Goal: Task Accomplishment & Management: Manage account settings

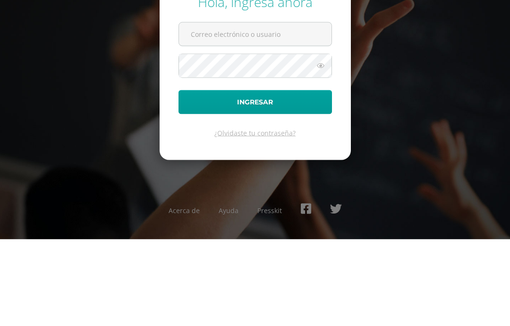
scroll to position [38, 0]
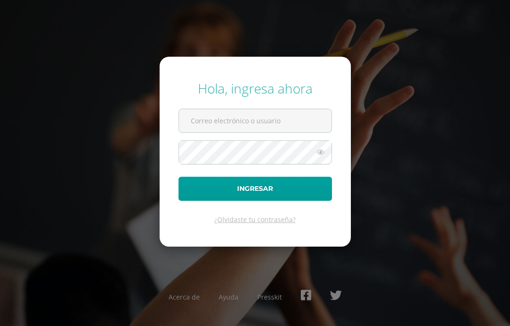
type input "anatareno@integralamericano.edu.gt"
click at [309, 177] on button "Ingresar" at bounding box center [254, 189] width 153 height 24
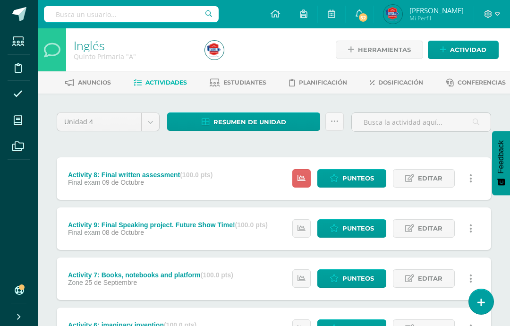
scroll to position [13, 0]
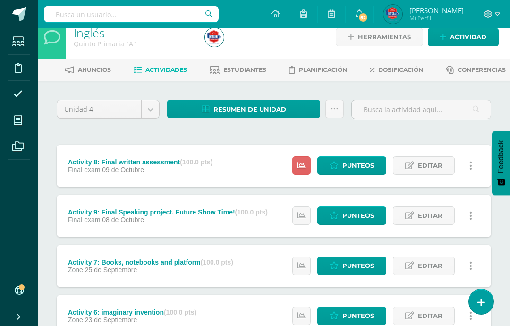
click at [348, 174] on span "Punteos" at bounding box center [358, 165] width 32 height 17
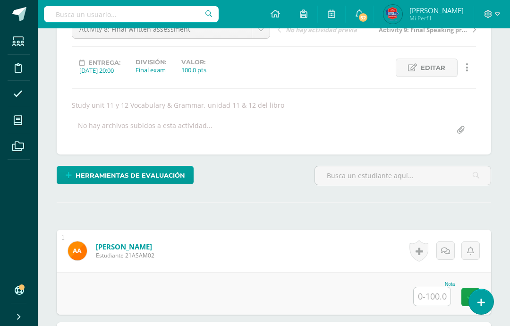
scroll to position [108, 0]
click at [432, 305] on input "text" at bounding box center [432, 296] width 37 height 18
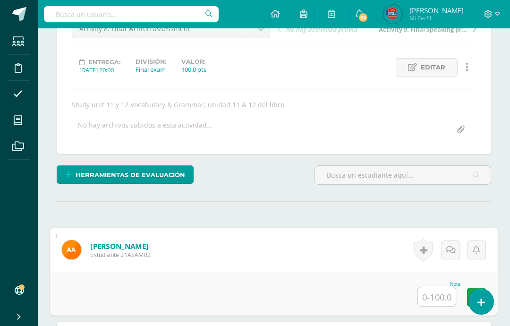
scroll to position [128, 23]
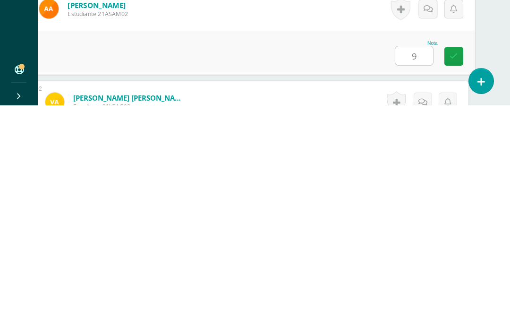
type input "90"
click at [456, 272] on icon at bounding box center [453, 276] width 8 height 8
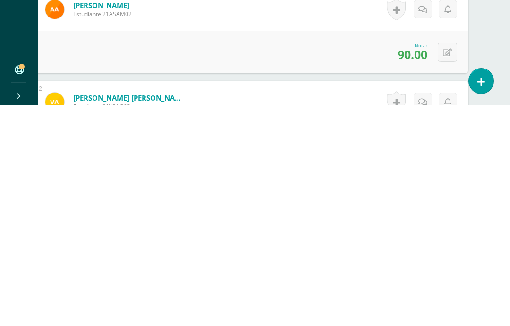
scroll to position [349, 23]
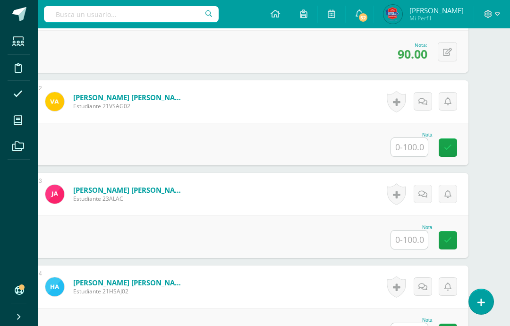
click at [421, 155] on input "text" at bounding box center [409, 147] width 37 height 18
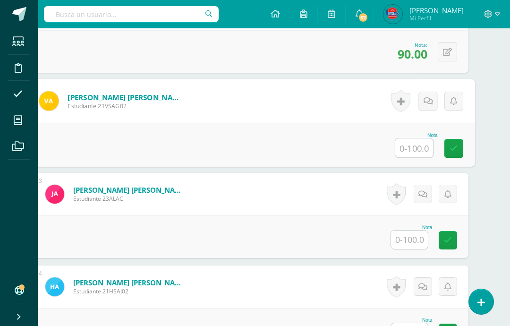
scroll to position [349, 23]
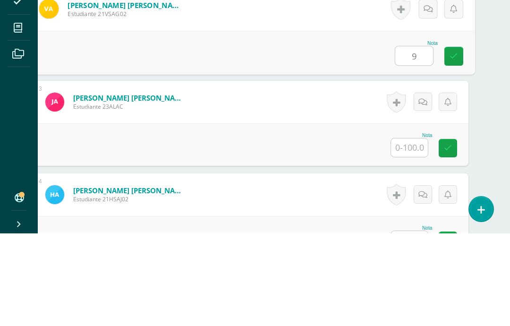
type input "90"
click at [454, 144] on icon at bounding box center [453, 148] width 8 height 8
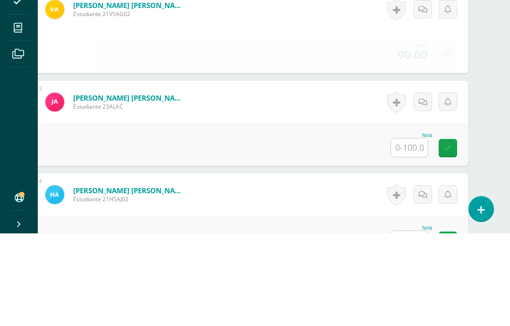
scroll to position [442, 23]
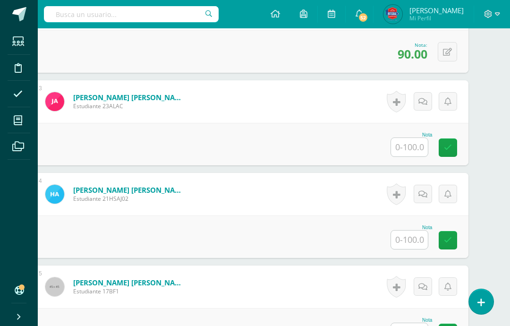
click at [411, 156] on input "text" at bounding box center [409, 147] width 37 height 18
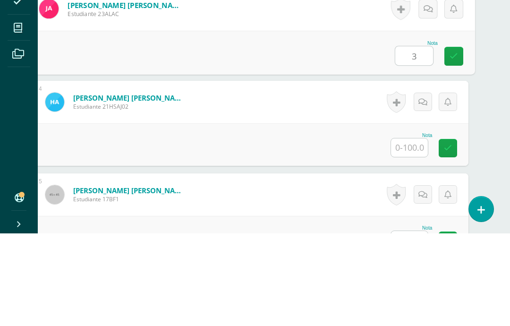
type input "30"
click at [451, 139] on link at bounding box center [453, 148] width 19 height 19
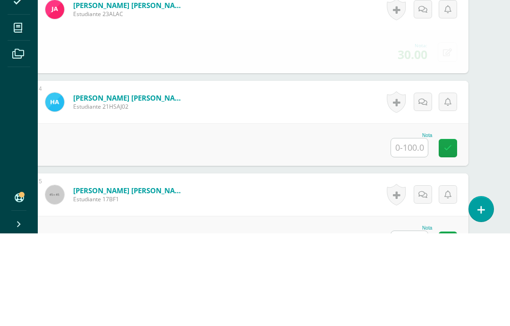
scroll to position [534, 23]
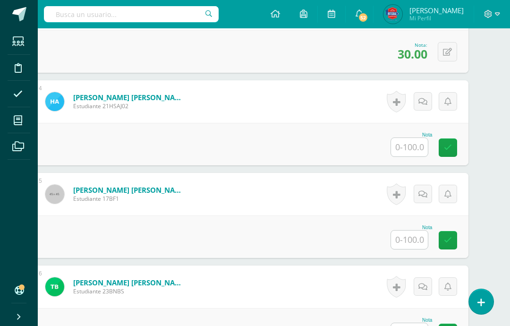
click at [419, 156] on input "text" at bounding box center [409, 147] width 37 height 18
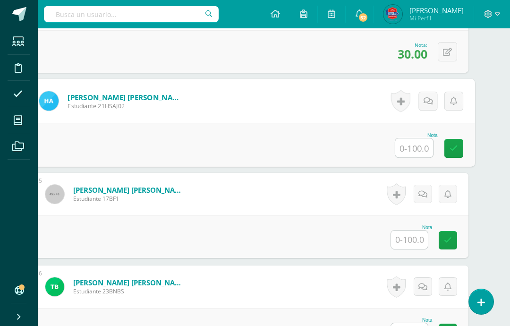
scroll to position [534, 23]
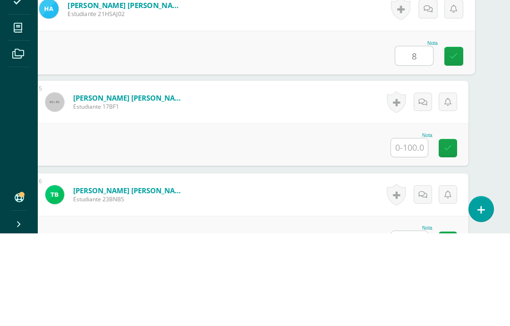
type input "80"
click at [449, 139] on link at bounding box center [453, 148] width 19 height 19
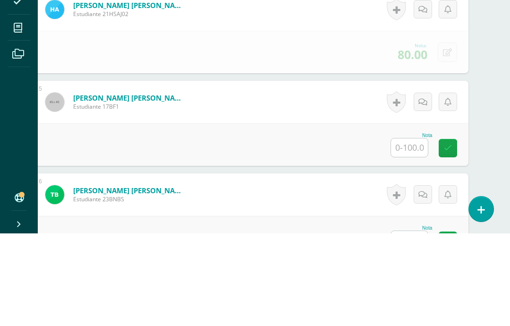
scroll to position [627, 23]
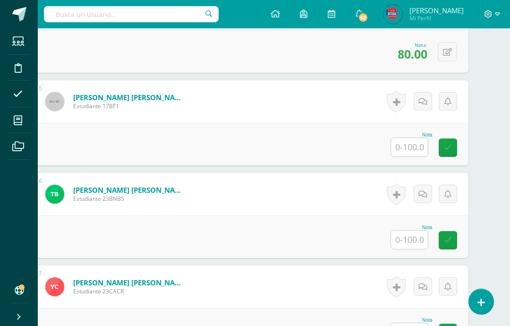
click at [427, 156] on input "text" at bounding box center [409, 147] width 37 height 18
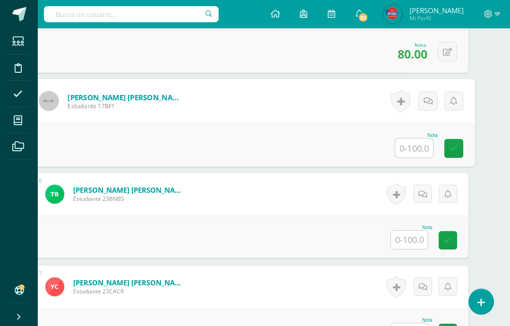
scroll to position [627, 23]
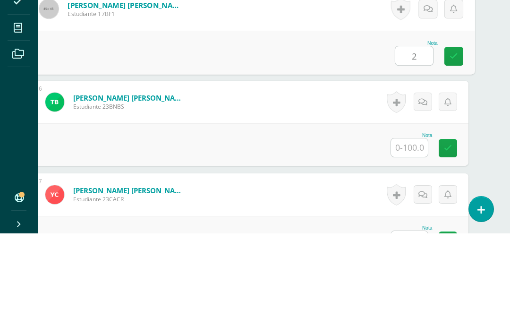
type input "26"
click at [454, 139] on link at bounding box center [453, 148] width 19 height 19
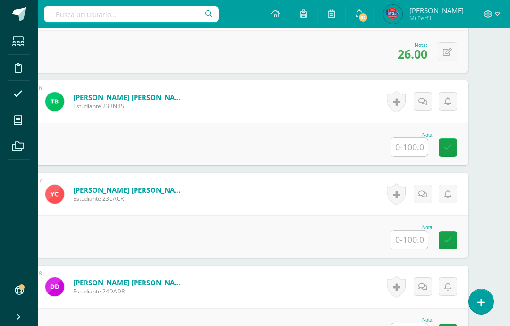
scroll to position [709, 23]
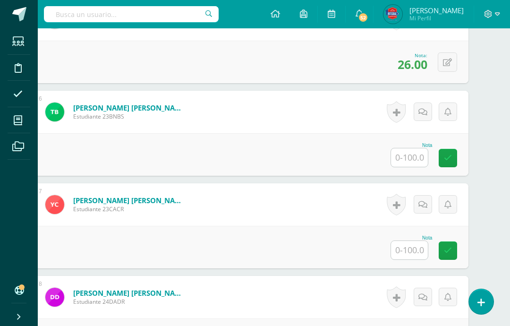
click at [425, 167] on input "text" at bounding box center [409, 157] width 37 height 18
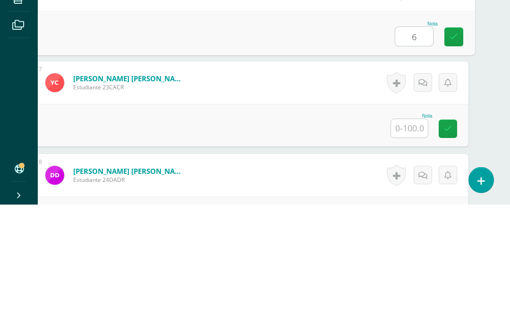
type input "60"
click at [450, 154] on icon at bounding box center [453, 158] width 8 height 8
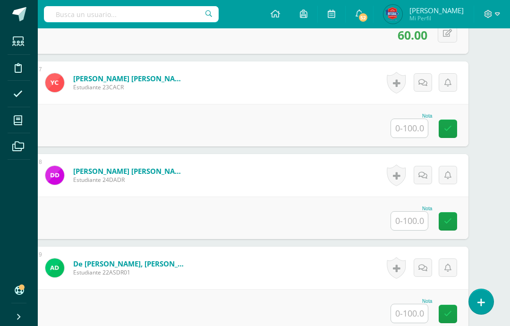
click at [414, 137] on input "text" at bounding box center [409, 128] width 37 height 18
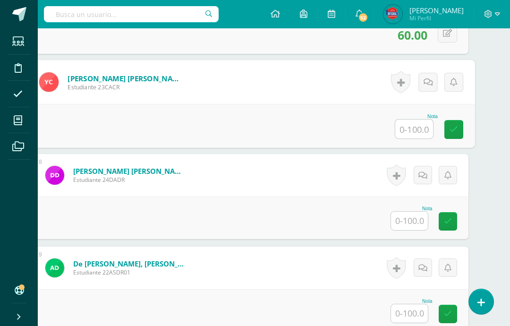
scroll to position [830, 23]
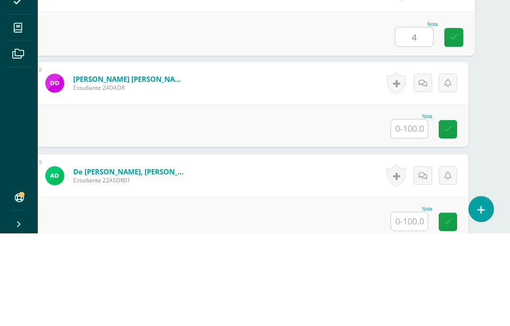
type input "40"
click at [463, 120] on link at bounding box center [453, 129] width 19 height 19
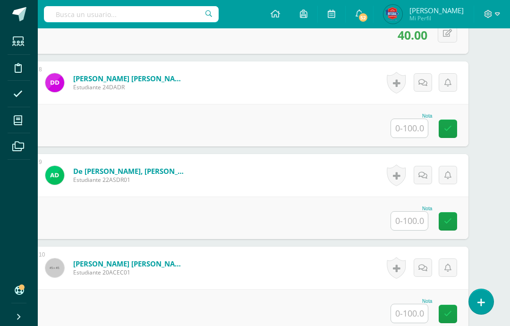
click at [415, 137] on input "text" at bounding box center [409, 128] width 37 height 18
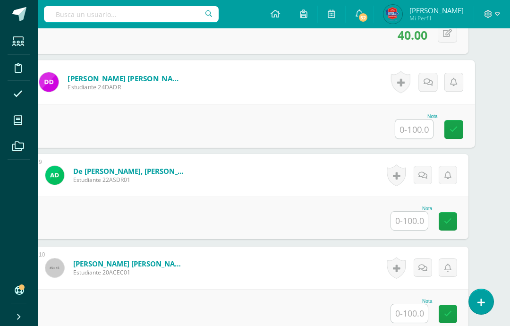
scroll to position [923, 23]
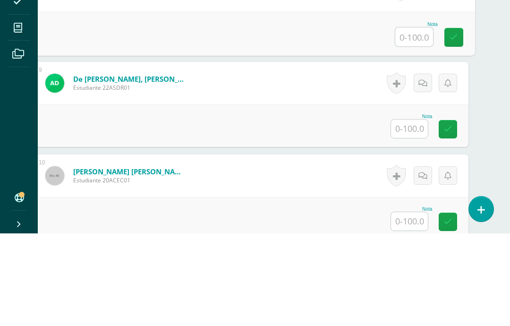
type input "A"
type input "100"
click at [449, 120] on link at bounding box center [453, 129] width 19 height 19
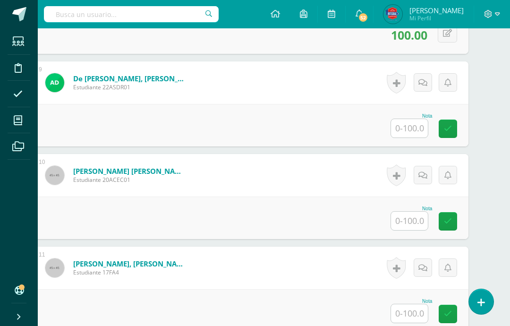
click at [423, 137] on input "text" at bounding box center [409, 128] width 37 height 18
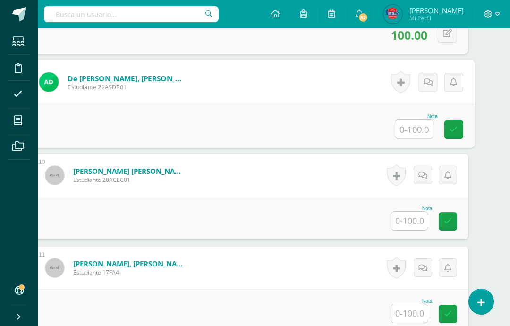
scroll to position [1016, 23]
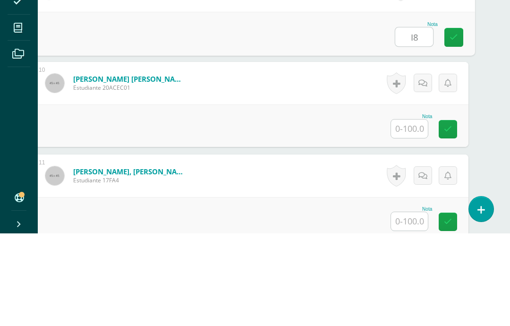
type input "I"
type input "90"
click at [449, 120] on link at bounding box center [453, 129] width 19 height 19
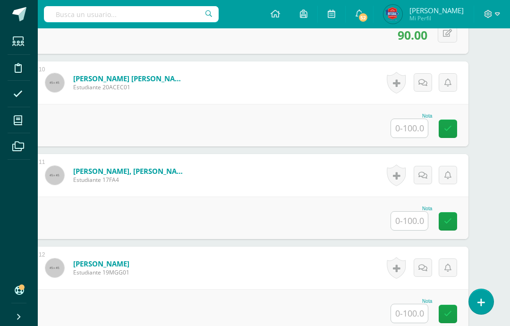
click at [412, 137] on input "text" at bounding box center [409, 128] width 37 height 18
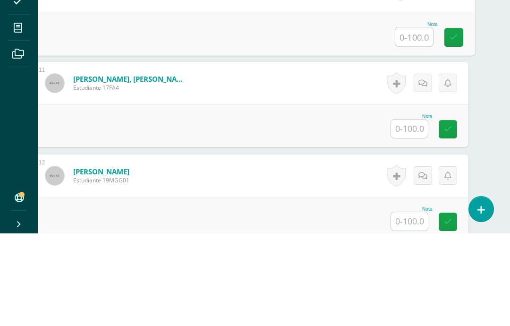
type input "6"
type input "85"
click at [456, 126] on icon at bounding box center [453, 130] width 8 height 8
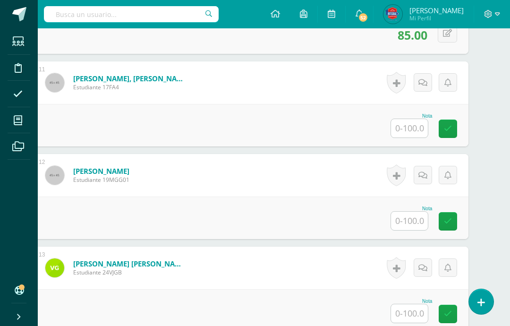
click at [422, 137] on input "text" at bounding box center [409, 128] width 37 height 18
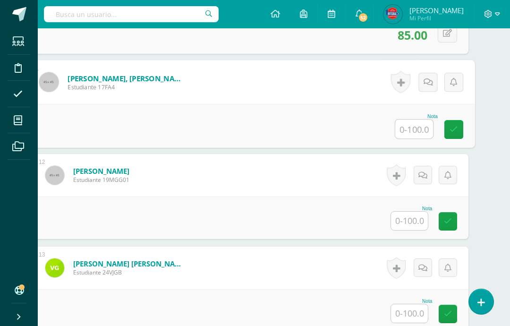
scroll to position [1201, 23]
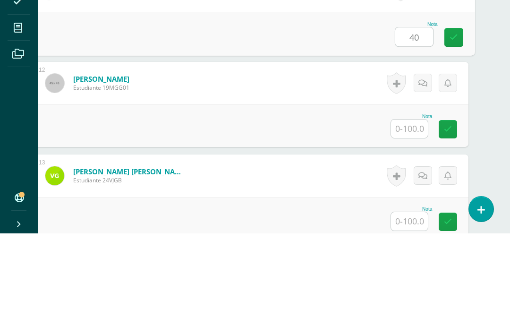
type input "40"
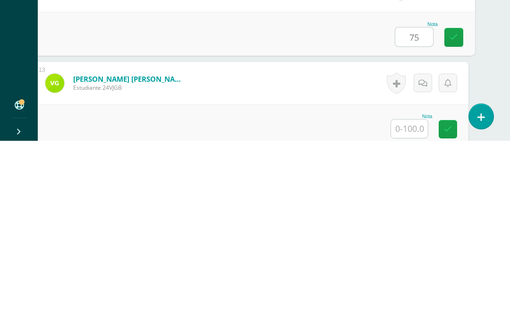
type input "75"
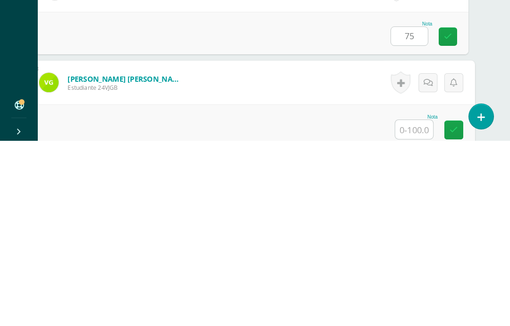
scroll to position [1258, 23]
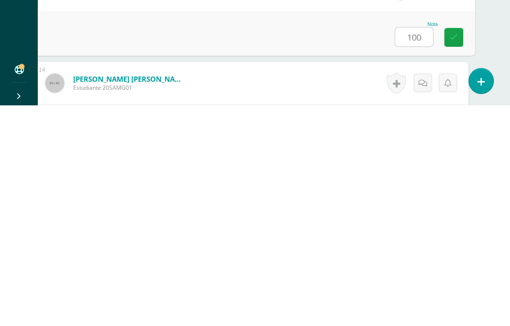
type input "100"
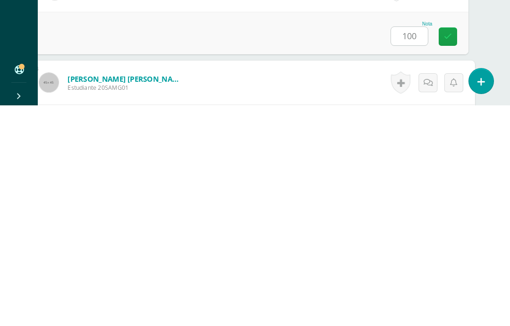
scroll to position [1350, 23]
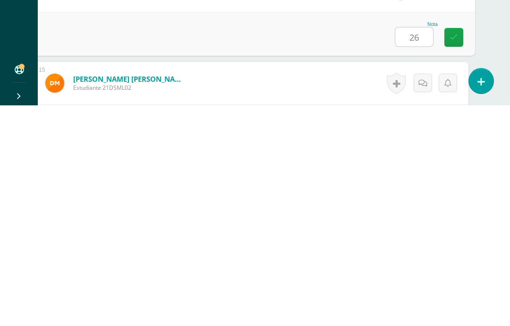
type input "26"
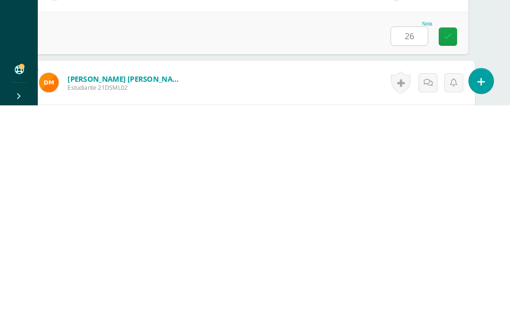
scroll to position [1443, 23]
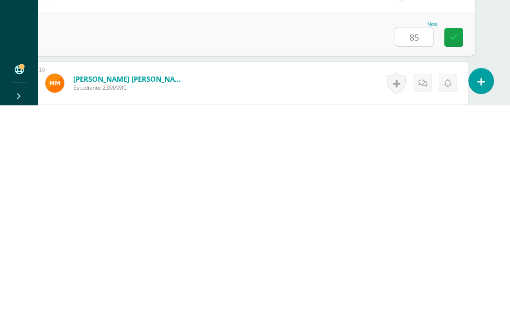
type input "85"
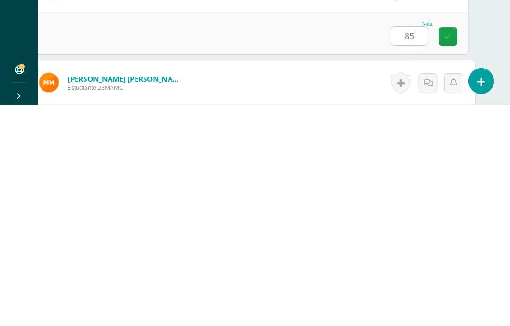
scroll to position [1535, 23]
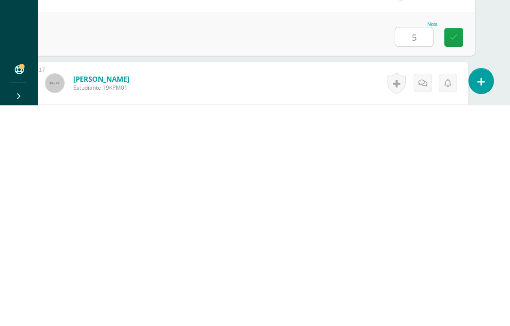
type input "5"
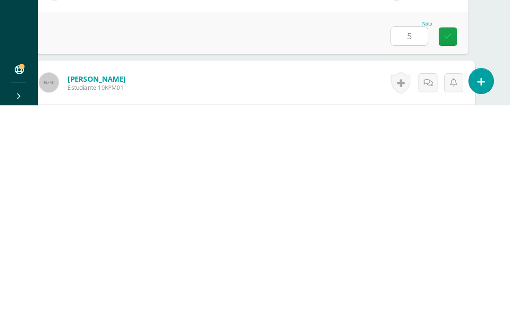
scroll to position [1628, 23]
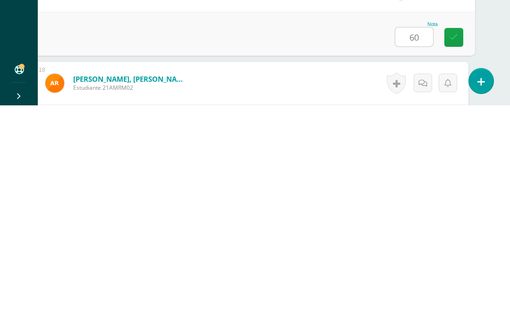
type input "60"
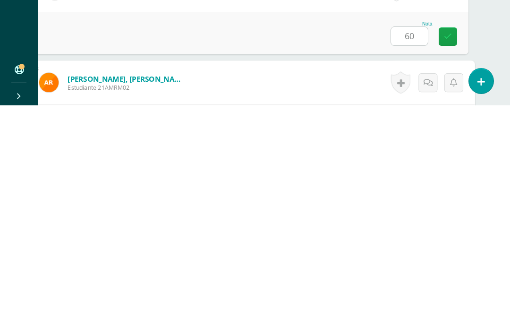
scroll to position [1720, 23]
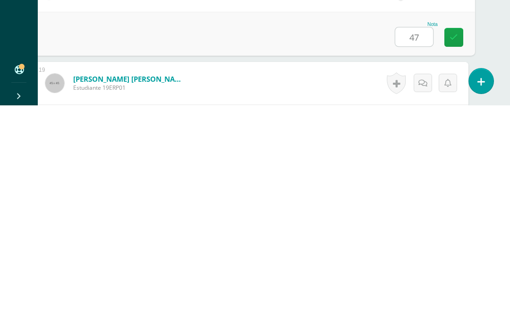
type input "47"
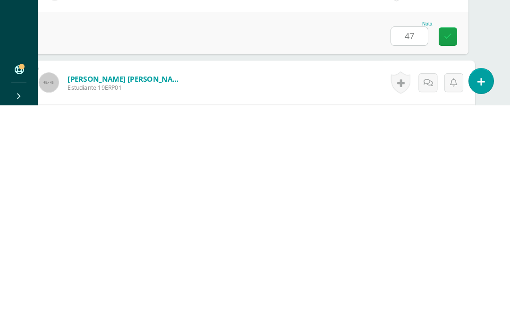
scroll to position [1813, 23]
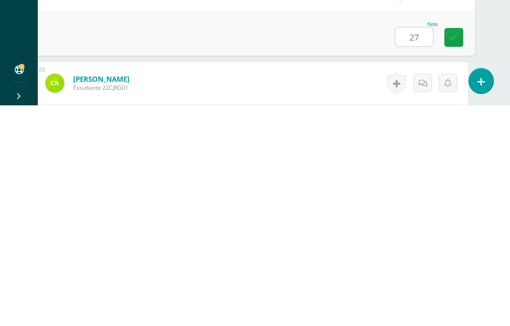
type input "27"
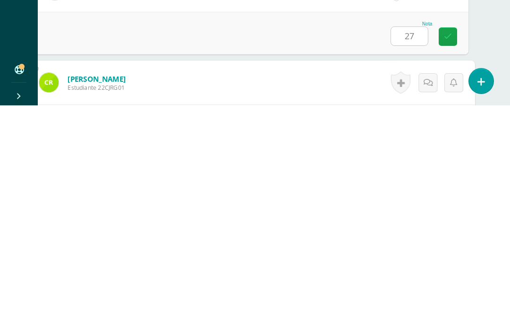
scroll to position [1905, 23]
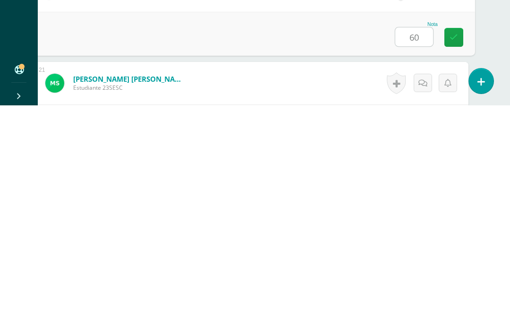
type input "60"
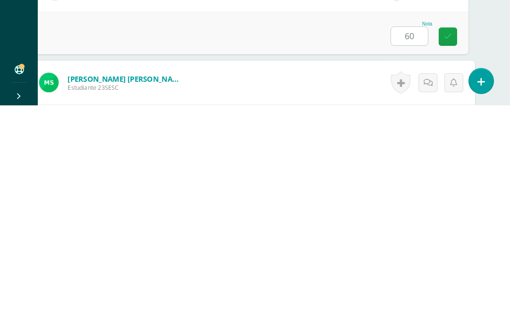
scroll to position [1998, 23]
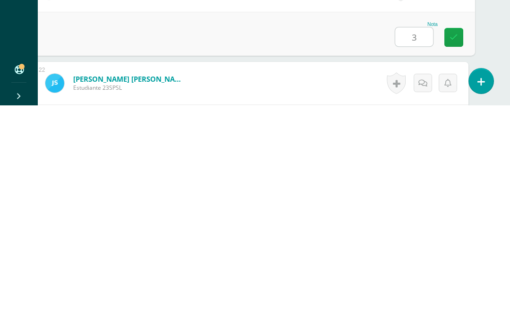
type input "3"
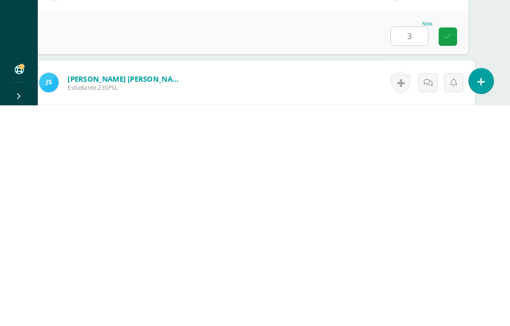
scroll to position [2091, 23]
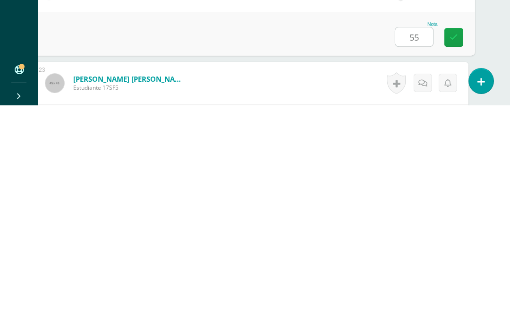
type input "55"
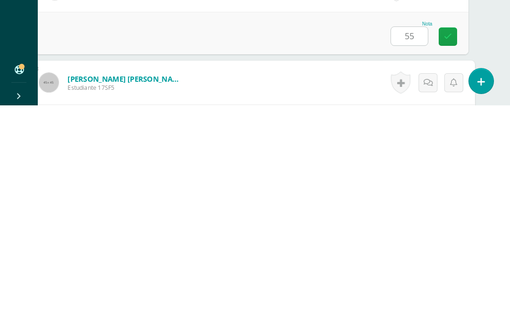
scroll to position [2183, 23]
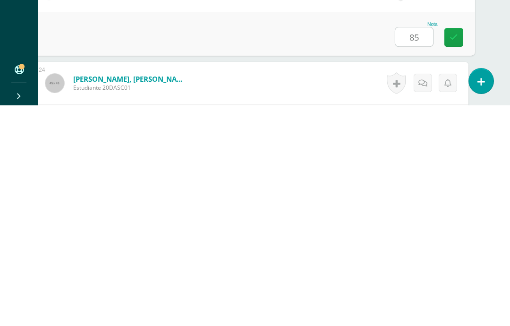
type input "85"
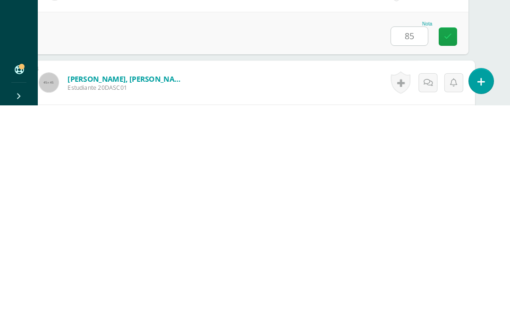
scroll to position [2276, 23]
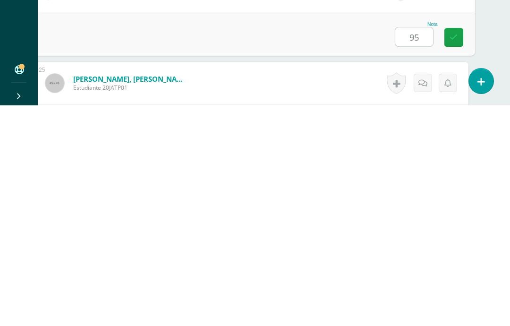
type input "95"
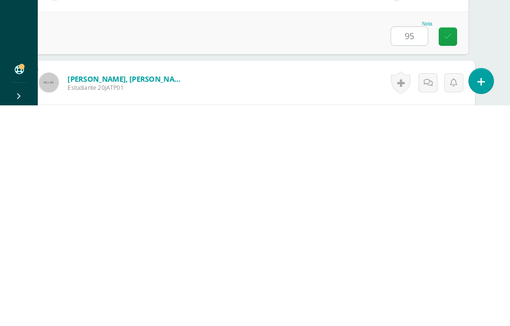
scroll to position [2368, 23]
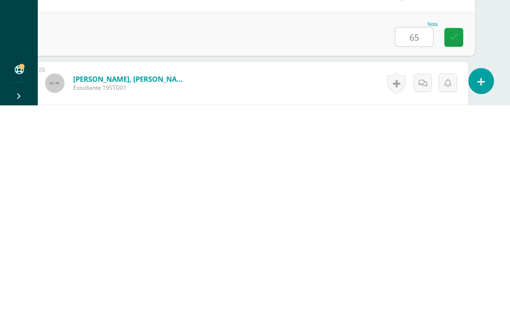
type input "65"
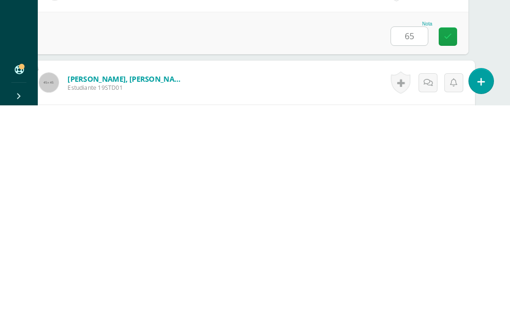
scroll to position [2461, 23]
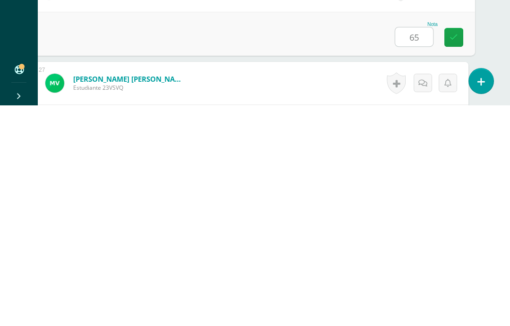
type input "65"
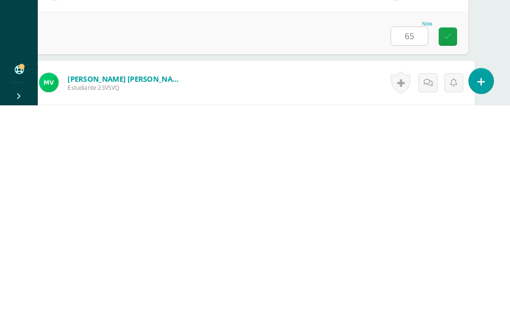
scroll to position [2553, 23]
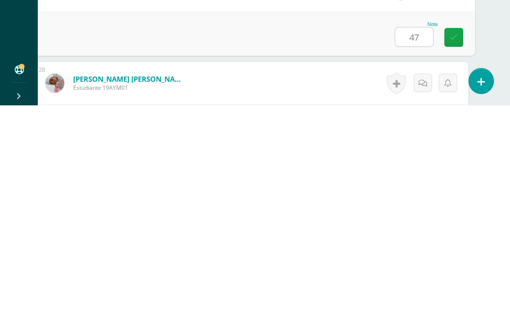
type input "47"
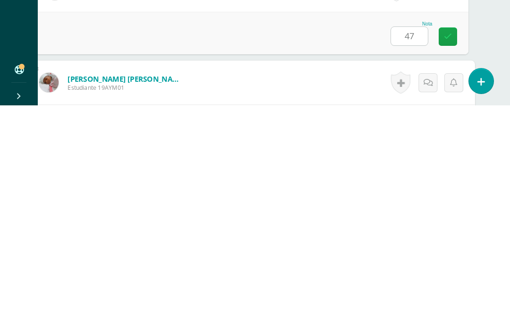
scroll to position [2646, 23]
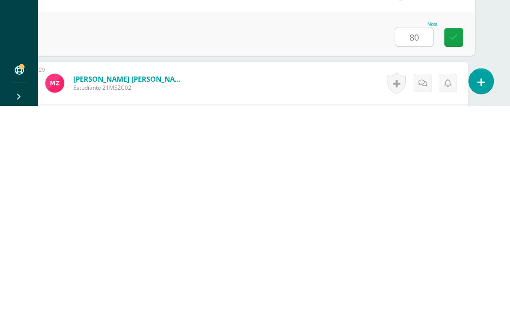
type input "80"
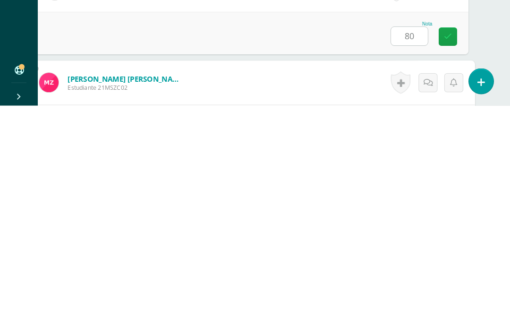
scroll to position [2738, 23]
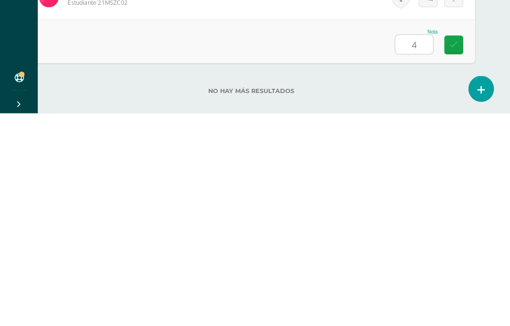
type input "47"
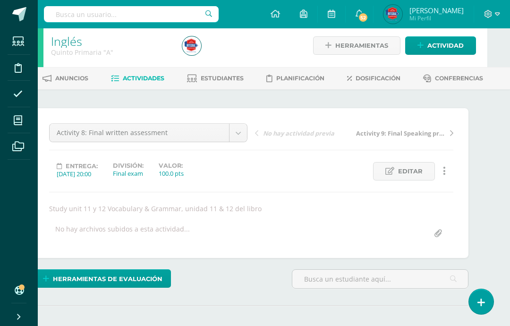
scroll to position [0, 23]
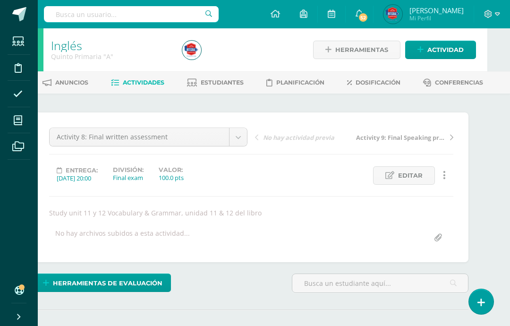
click at [453, 17] on span "Mi Perfil" at bounding box center [436, 18] width 54 height 8
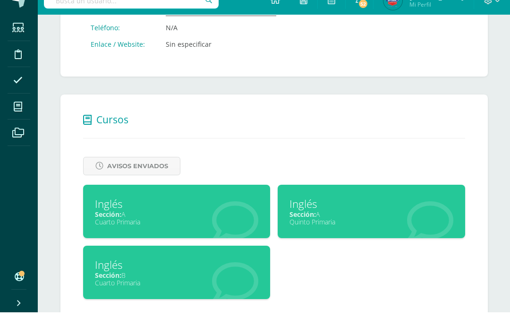
scroll to position [312, 0]
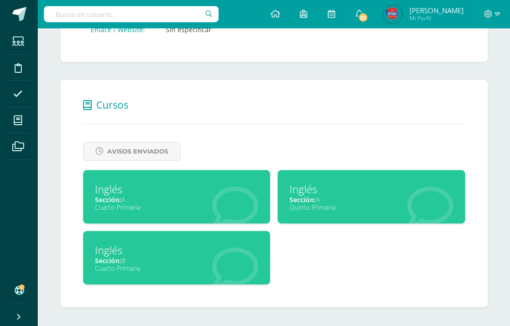
click at [191, 185] on div "Inglés" at bounding box center [177, 189] width 164 height 15
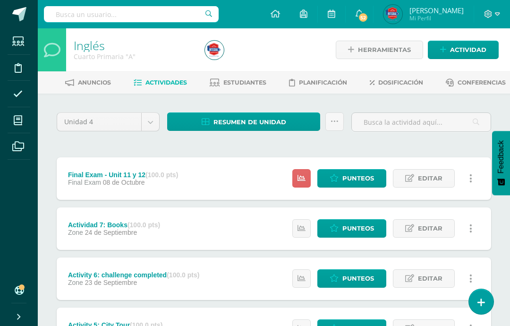
click at [327, 186] on link "Punteos" at bounding box center [351, 178] width 69 height 18
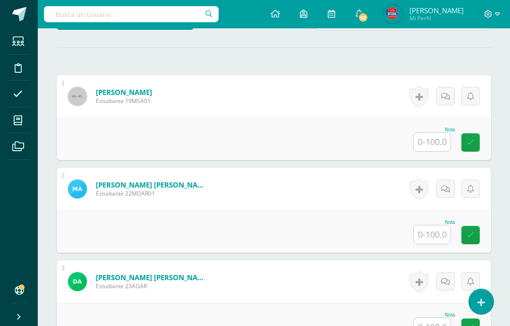
scroll to position [262, 0]
click at [432, 151] on input "text" at bounding box center [432, 141] width 37 height 18
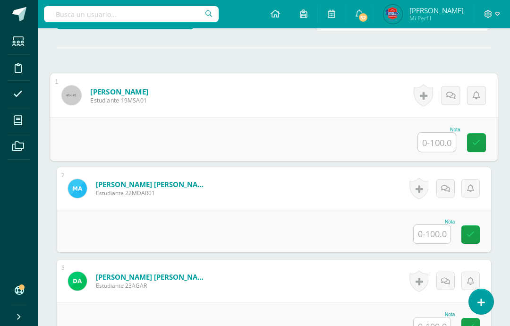
scroll to position [262, 23]
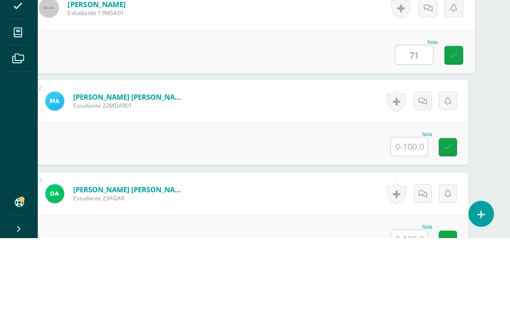
type input "71"
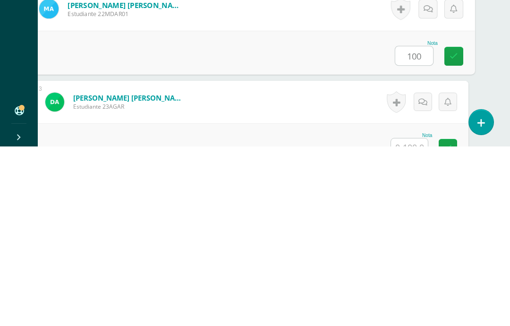
type input "100"
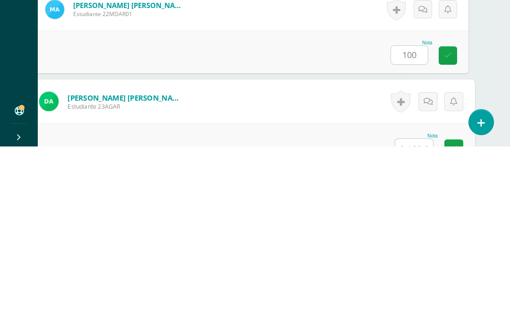
scroll to position [313, 23]
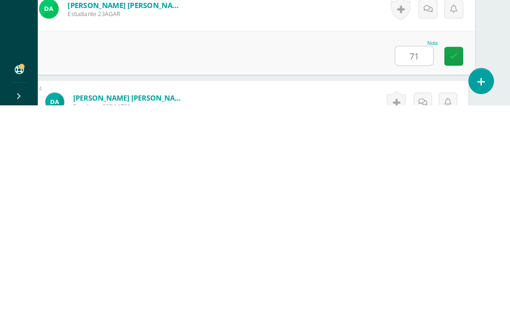
type input "71"
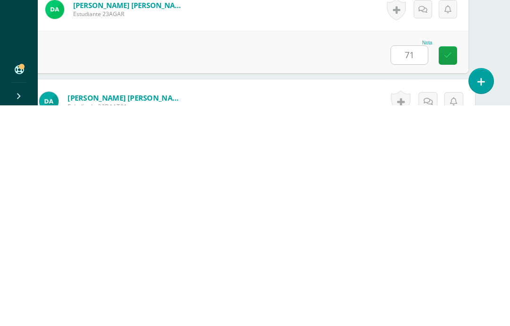
scroll to position [406, 23]
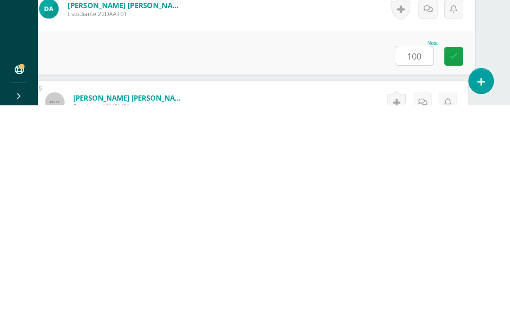
type input "100"
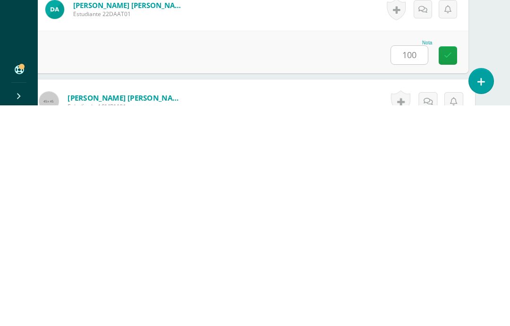
scroll to position [499, 23]
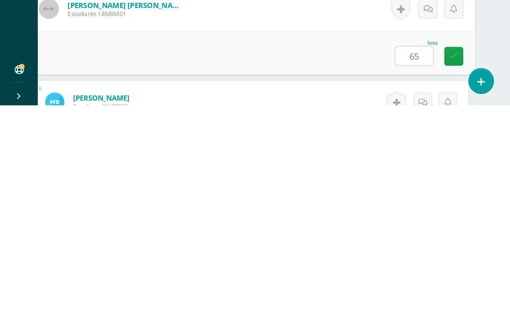
type input "65"
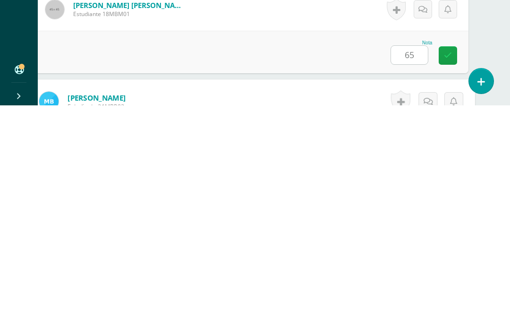
scroll to position [591, 23]
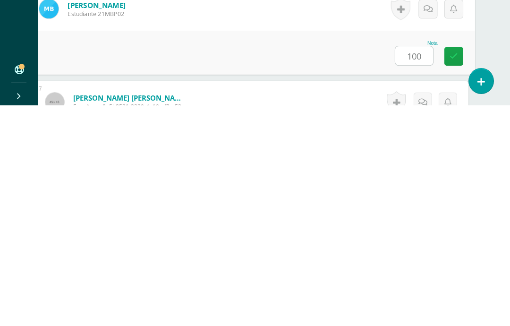
type input "100"
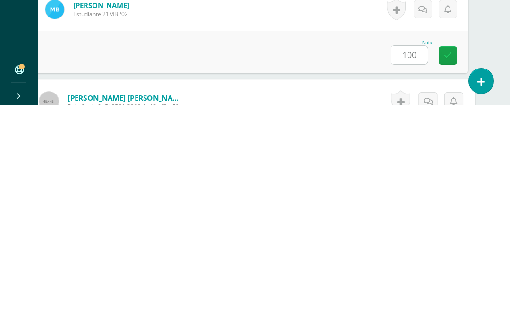
scroll to position [684, 23]
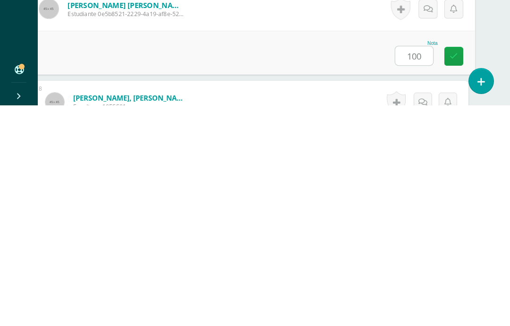
type input "100"
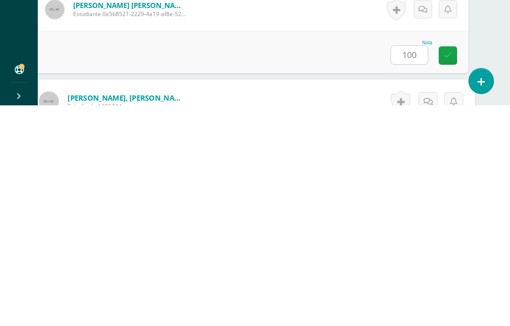
scroll to position [776, 23]
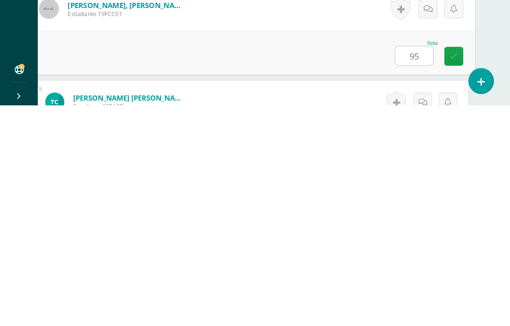
type input "95"
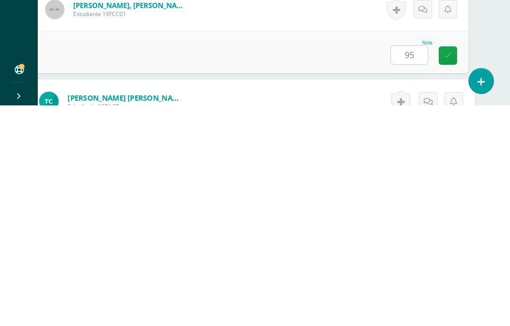
scroll to position [869, 23]
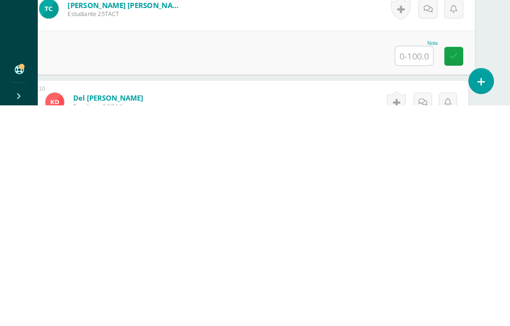
type input "0"
type input "90"
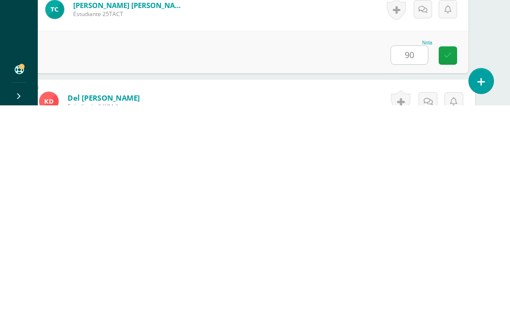
scroll to position [961, 23]
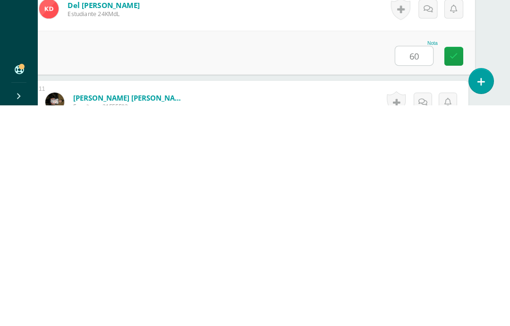
type input "60"
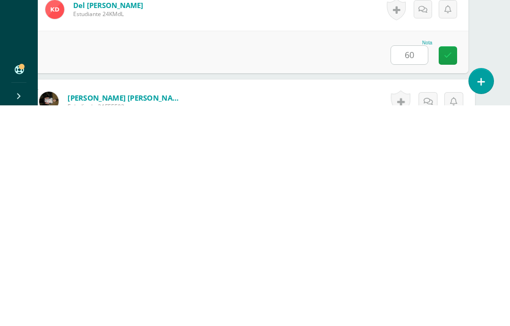
scroll to position [1054, 23]
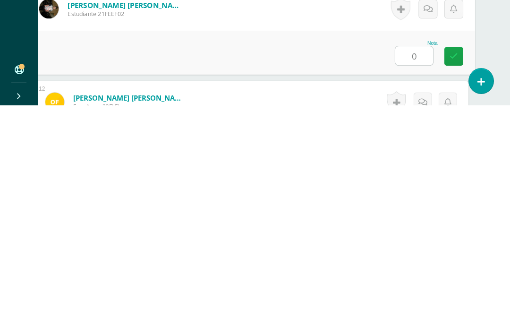
type input "0"
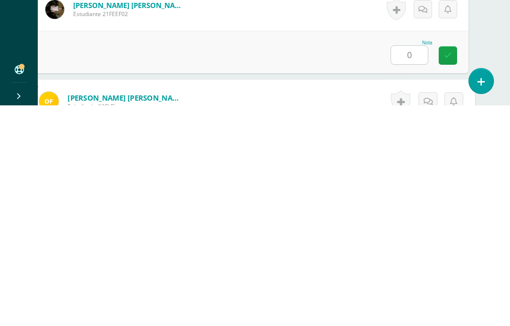
scroll to position [1146, 23]
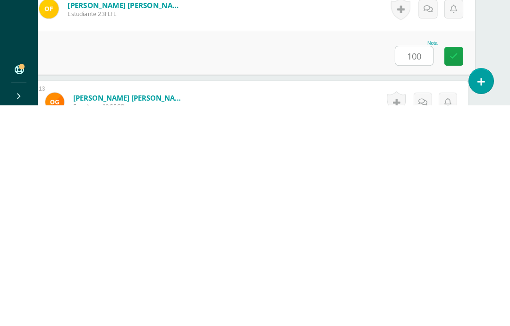
type input "100"
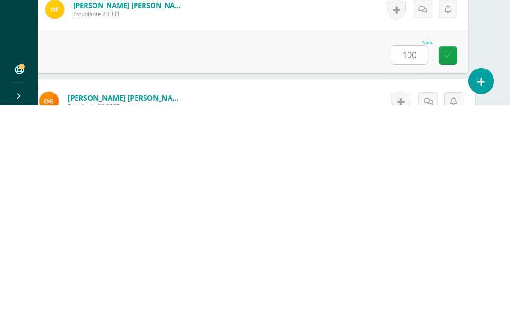
scroll to position [1239, 23]
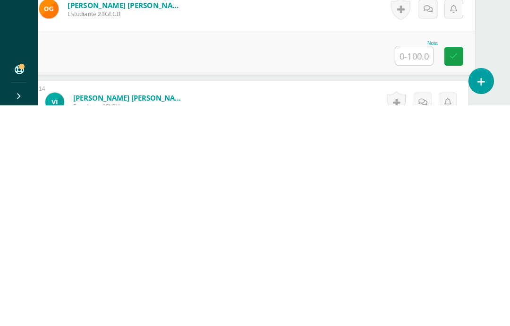
type input "1"
type input "0"
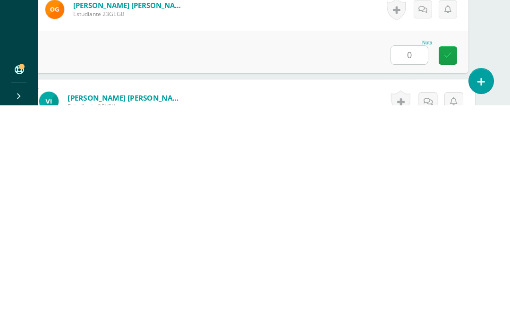
scroll to position [1331, 23]
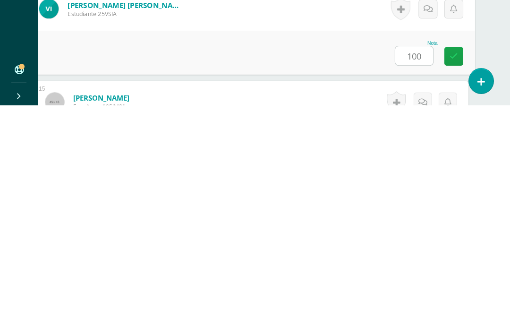
type input "100"
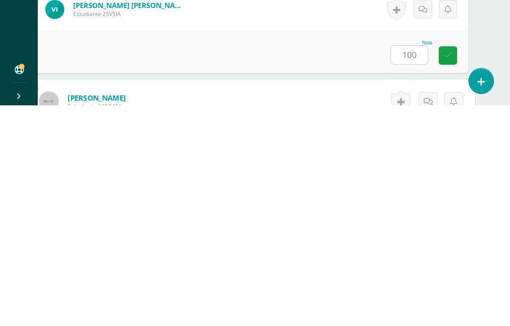
scroll to position [1424, 23]
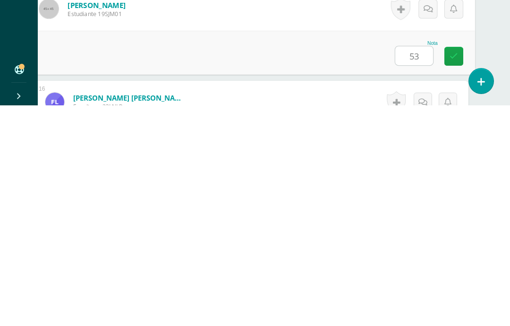
type input "53"
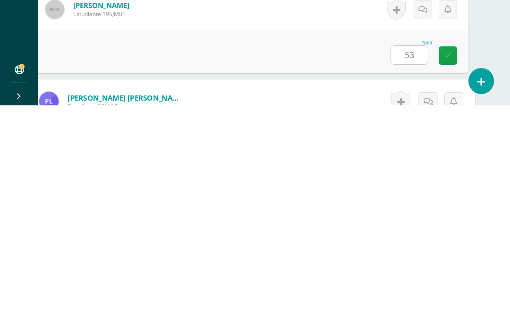
scroll to position [1516, 23]
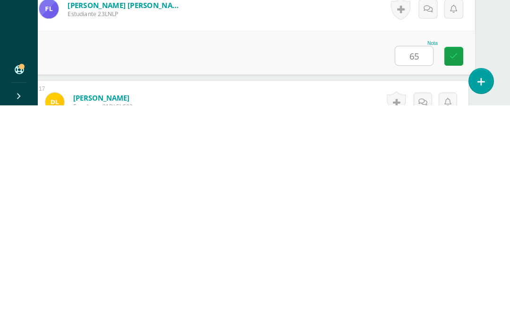
type input "65"
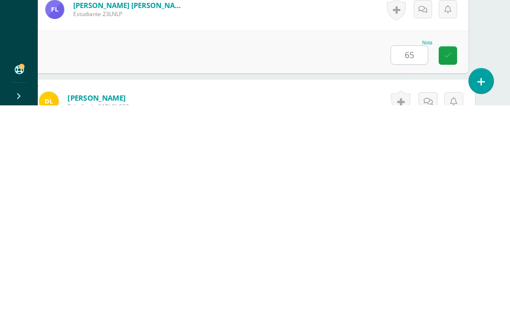
scroll to position [1609, 23]
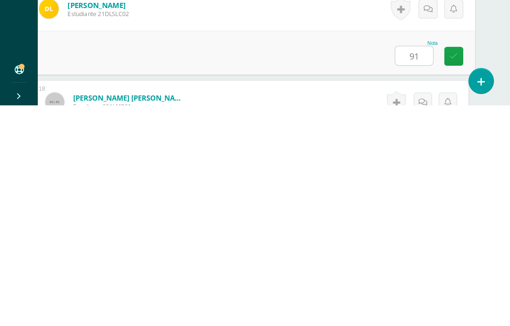
type input "91"
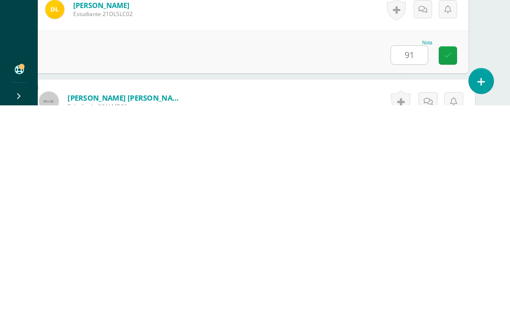
scroll to position [1702, 23]
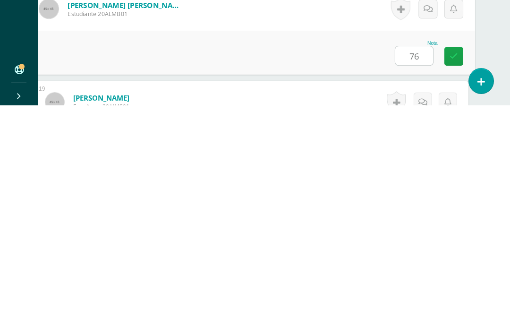
type input "76"
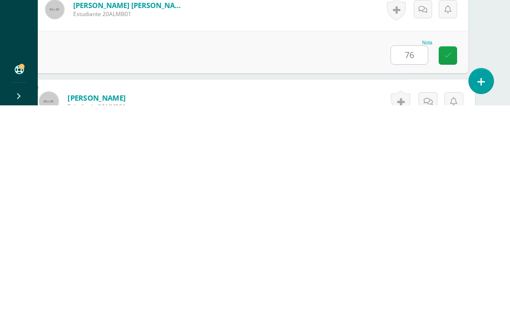
scroll to position [1794, 23]
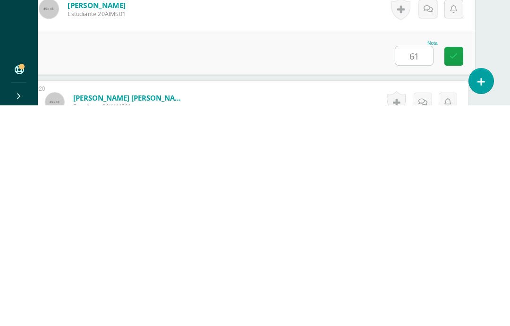
type input "61"
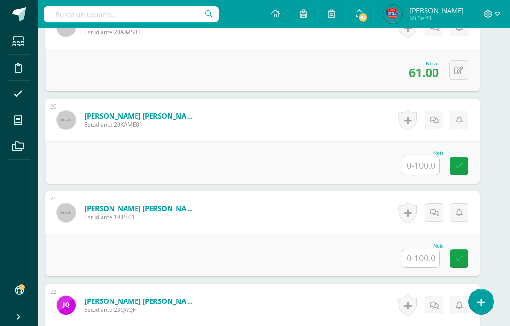
scroll to position [1986, 12]
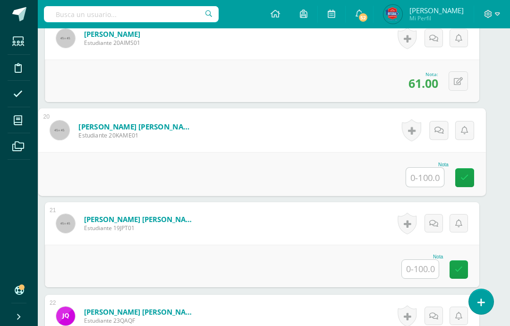
click at [434, 186] on input "text" at bounding box center [425, 177] width 38 height 19
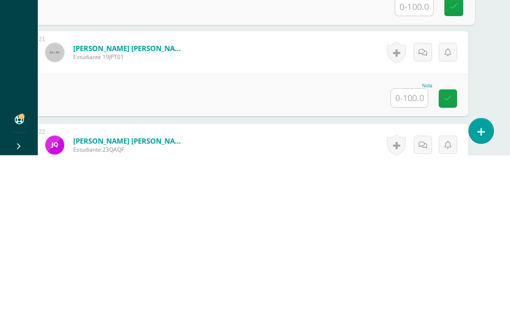
click at [413, 260] on input "text" at bounding box center [409, 269] width 37 height 18
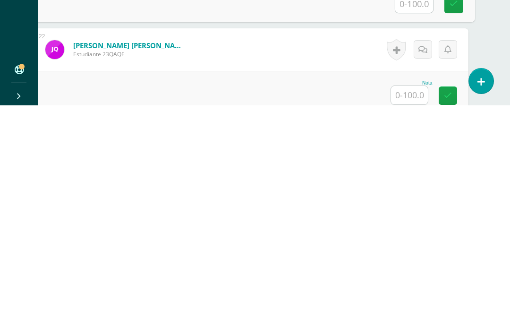
scroll to position [2037, 23]
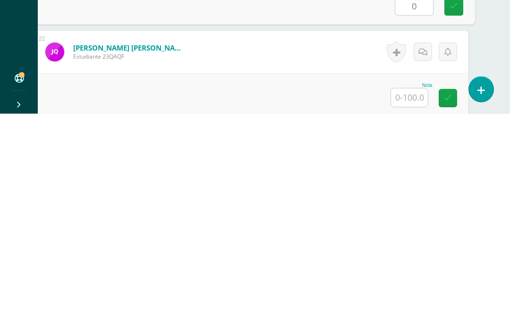
type input "0"
click at [415, 301] on input "text" at bounding box center [409, 310] width 37 height 18
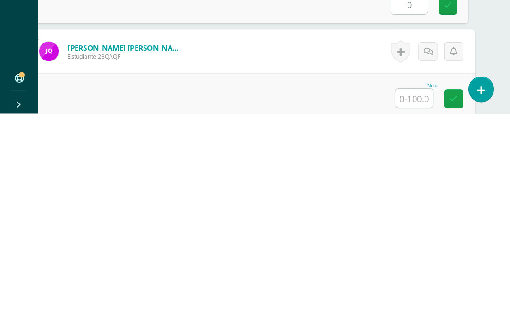
scroll to position [2072, 23]
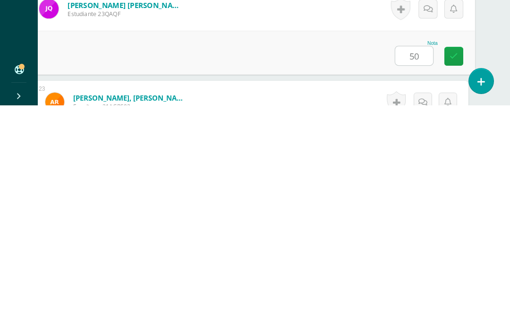
type input "50"
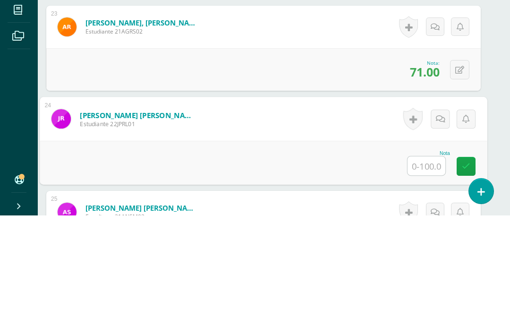
scroll to position [2257, 10]
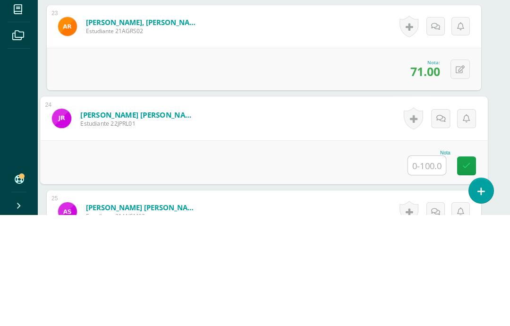
click at [458, 177] on icon at bounding box center [460, 181] width 9 height 8
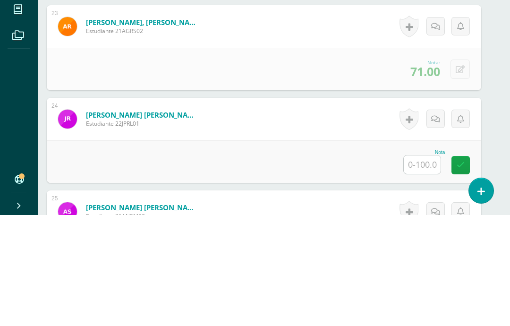
scroll to position [2368, 10]
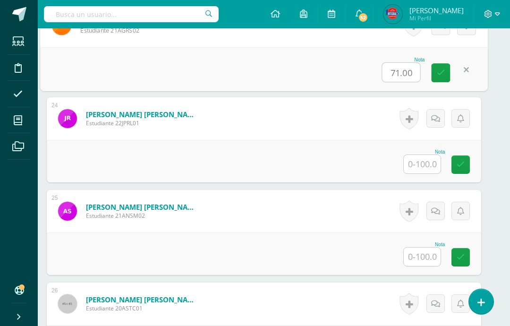
click at [407, 82] on input "71.00" at bounding box center [401, 72] width 38 height 19
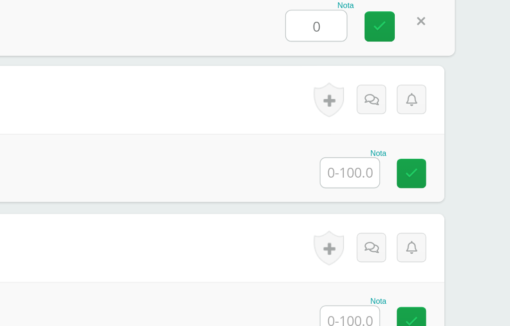
type input "0"
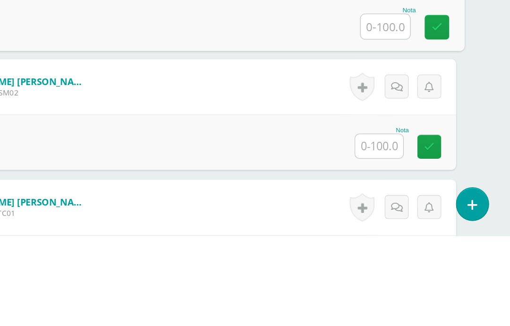
scroll to position [2368, 23]
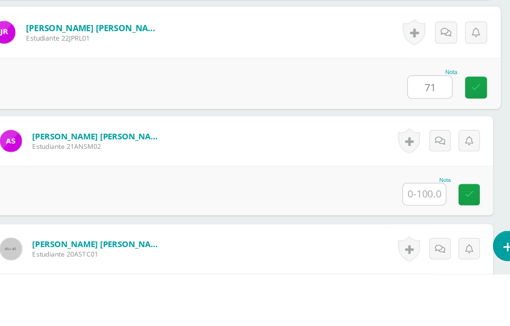
type input "71"
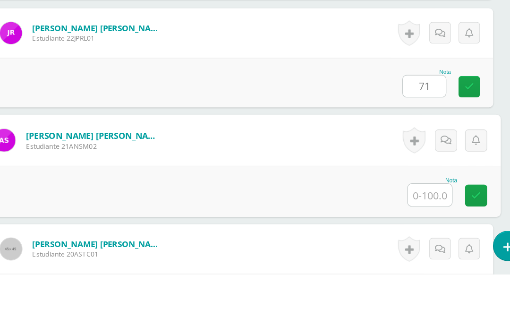
scroll to position [2377, 23]
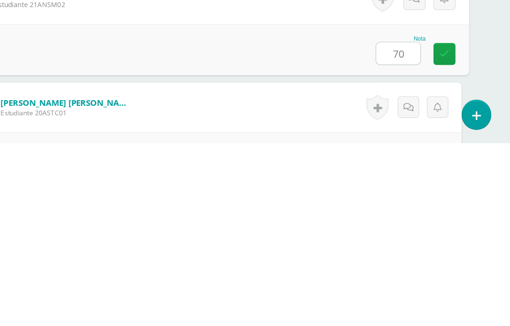
type input "70"
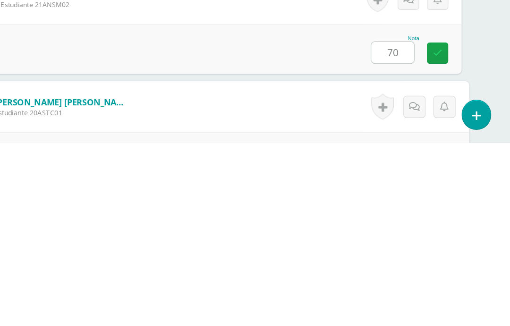
scroll to position [2469, 23]
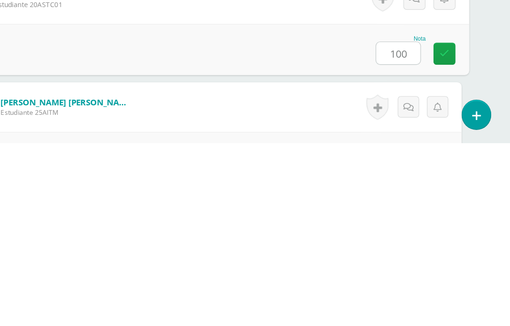
type input "100"
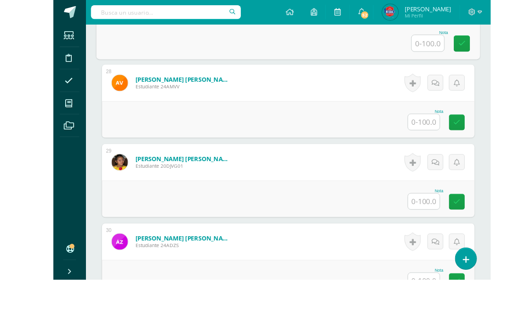
scroll to position [2743, 23]
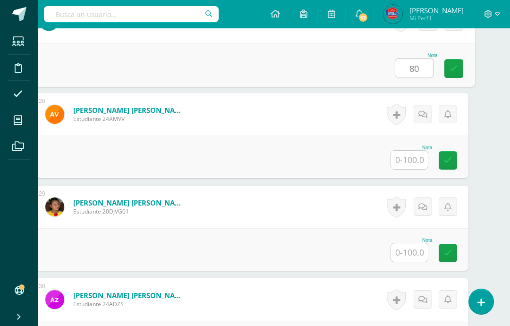
type input "80"
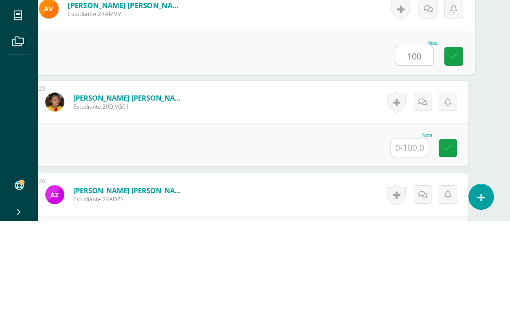
type input "100"
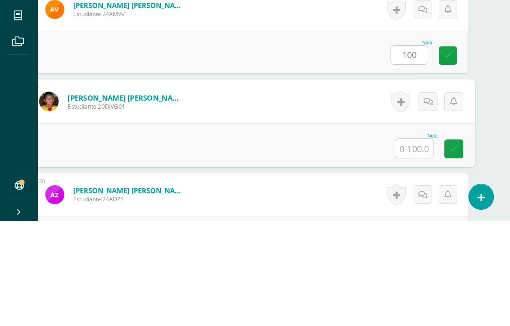
scroll to position [2757, 23]
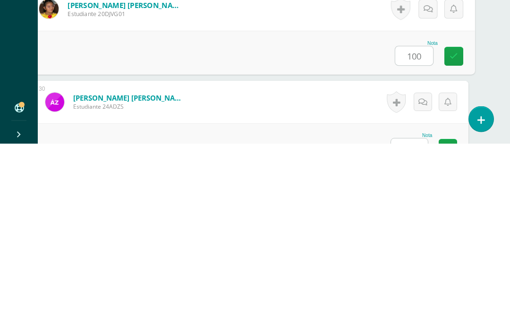
type input "100"
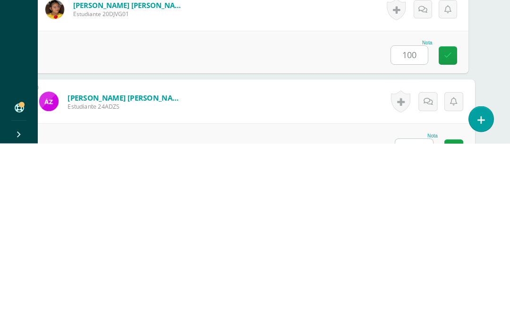
scroll to position [2850, 23]
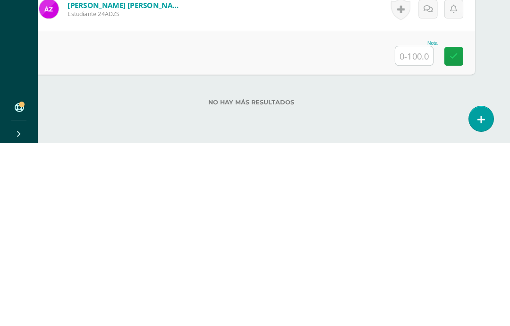
type input "5"
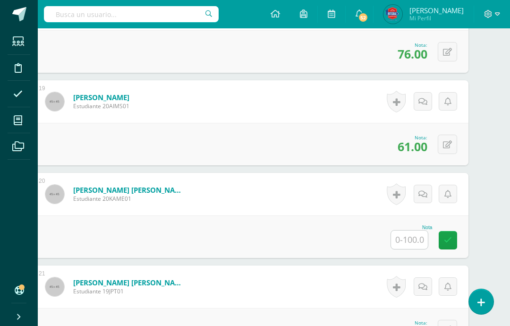
scroll to position [1947, 23]
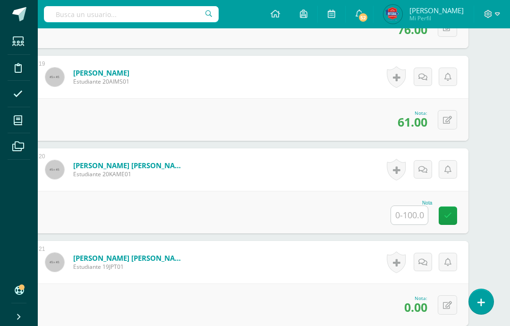
click at [415, 224] on input "text" at bounding box center [409, 215] width 37 height 18
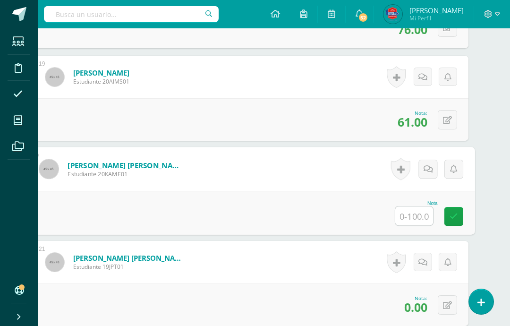
scroll to position [1947, 23]
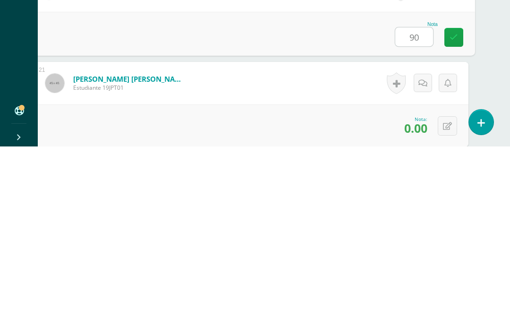
type input "90"
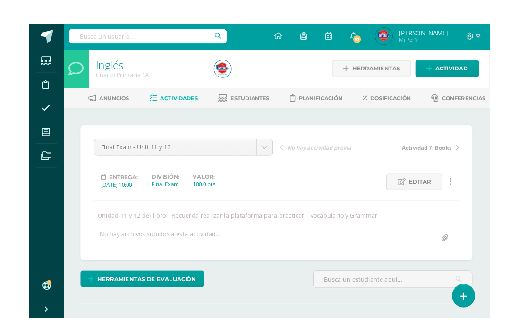
scroll to position [8, 16]
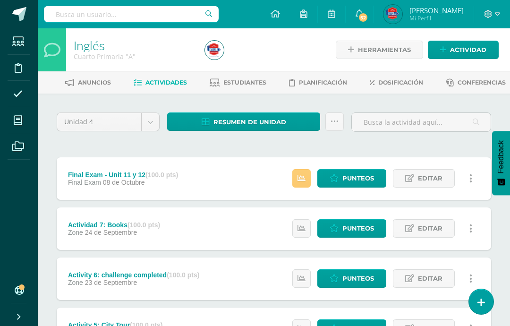
click at [285, 128] on span "Resumen de unidad" at bounding box center [249, 121] width 73 height 17
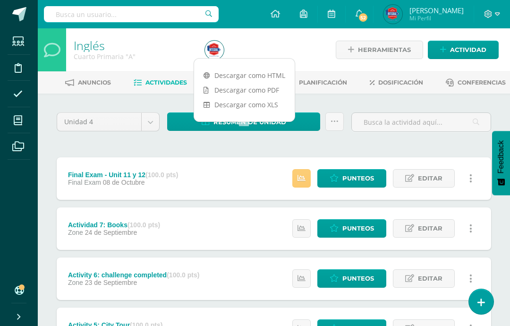
click at [271, 91] on link "Descargar como PDF" at bounding box center [244, 90] width 101 height 15
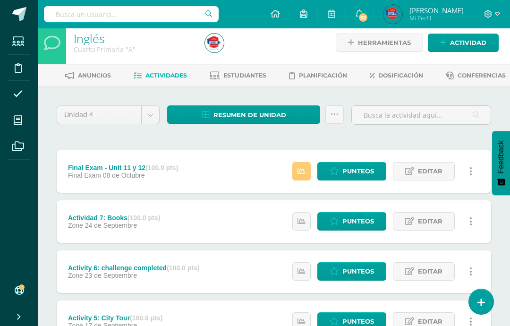
scroll to position [9, 0]
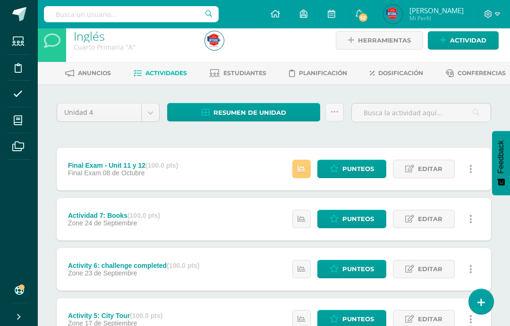
click at [329, 178] on link "Punteos" at bounding box center [351, 169] width 69 height 18
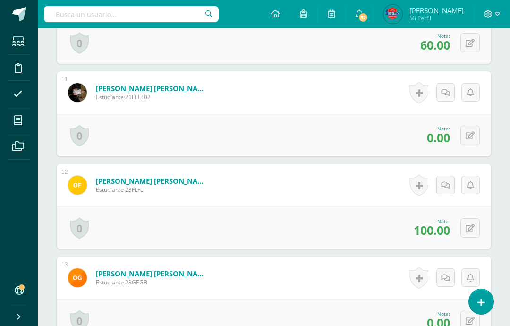
scroll to position [1191, 0]
click at [467, 140] on icon at bounding box center [470, 136] width 9 height 8
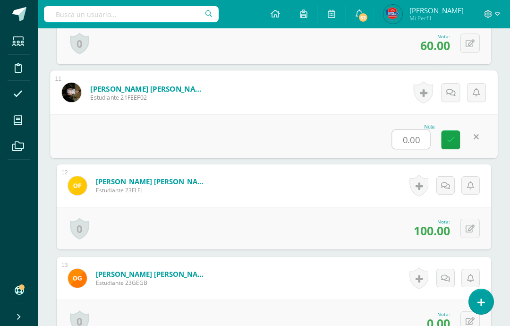
click at [410, 149] on input "0.00" at bounding box center [411, 139] width 38 height 19
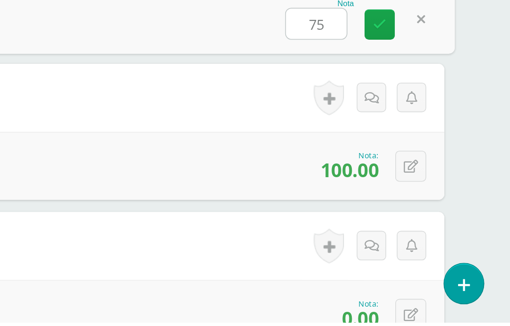
type input "75"
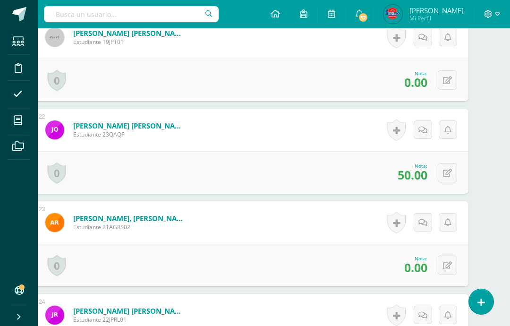
scroll to position [2176, 23]
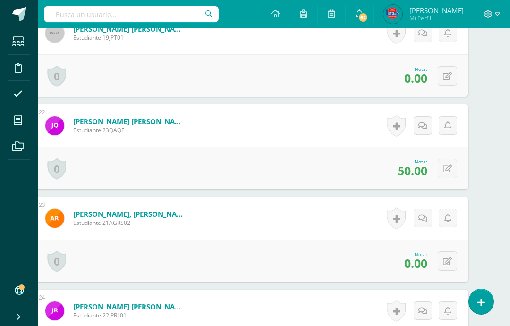
click at [446, 80] on icon at bounding box center [447, 76] width 9 height 8
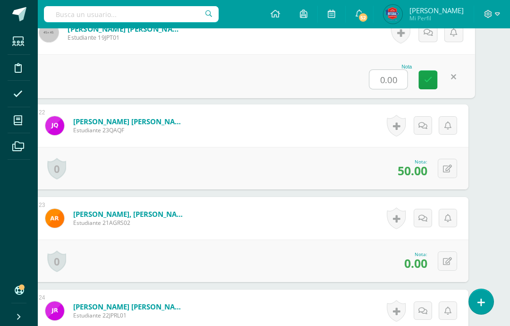
click at [390, 89] on input "0.00" at bounding box center [389, 79] width 38 height 19
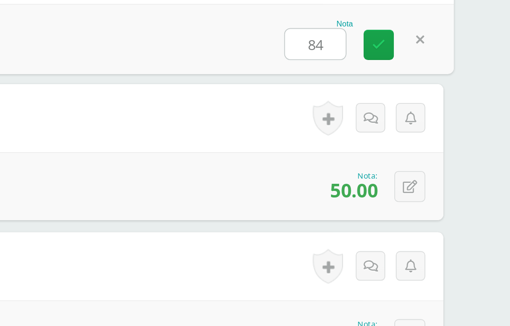
type input "84"
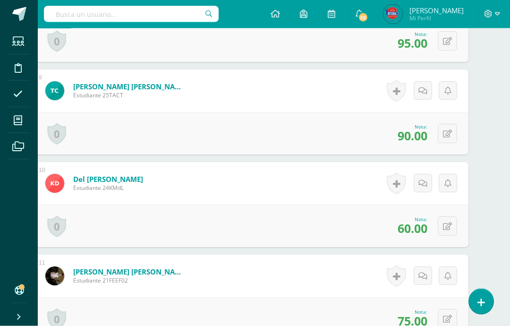
scroll to position [906, 23]
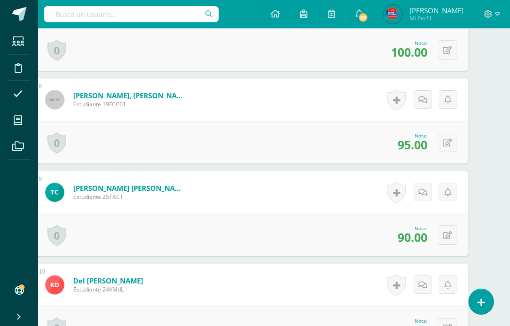
click at [449, 22] on span "Mi Perfil" at bounding box center [436, 18] width 54 height 8
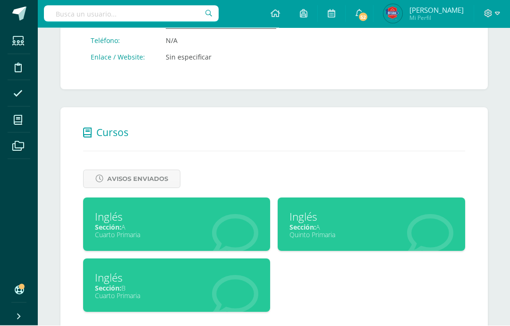
scroll to position [274, 0]
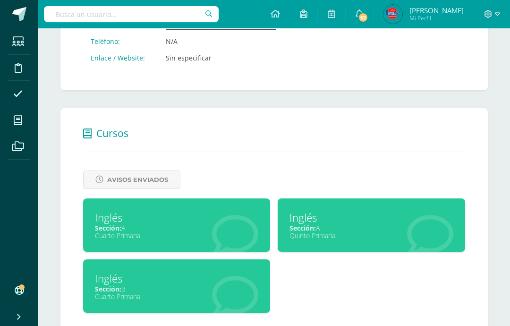
click at [214, 301] on div "Cuarto Primaria" at bounding box center [177, 296] width 164 height 9
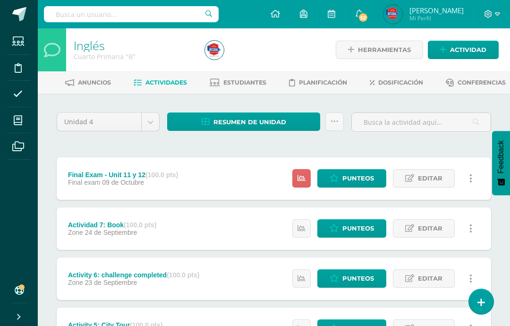
click at [343, 187] on span "Punteos" at bounding box center [358, 177] width 32 height 17
click at [266, 131] on span "Resumen de unidad" at bounding box center [249, 121] width 73 height 17
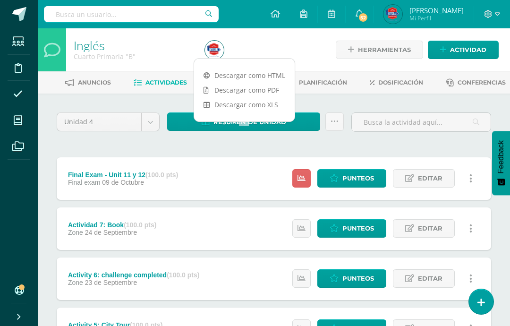
click at [281, 111] on link "Descargar como XLS" at bounding box center [244, 104] width 101 height 15
click at [268, 86] on link "Descargar como PDF" at bounding box center [244, 90] width 101 height 15
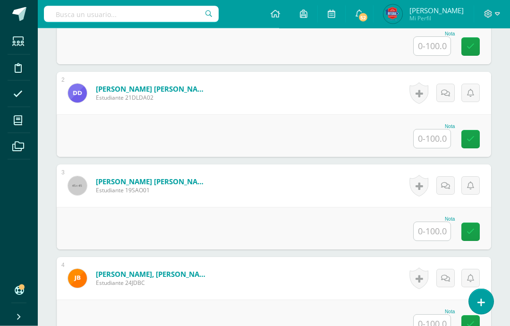
scroll to position [260, 0]
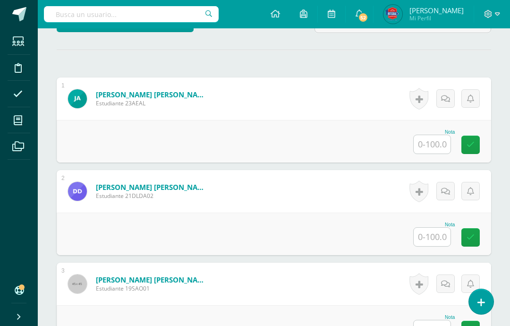
click at [430, 153] on input "text" at bounding box center [432, 144] width 37 height 18
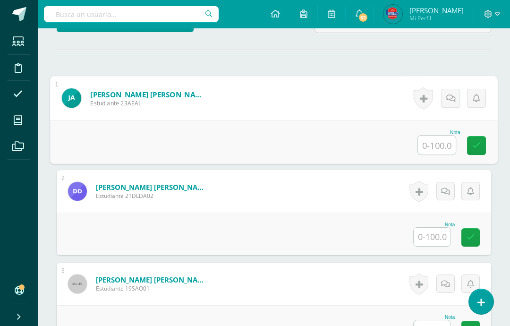
scroll to position [260, 23]
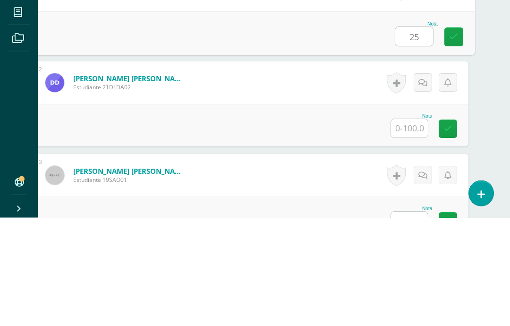
type input "25"
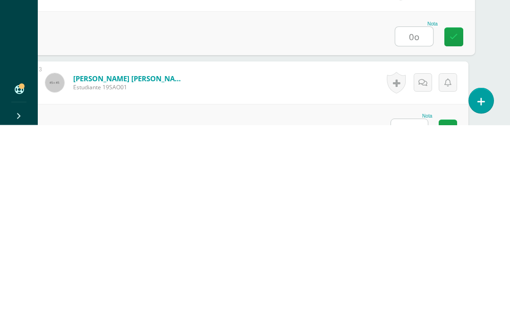
type input "0"
type input "80"
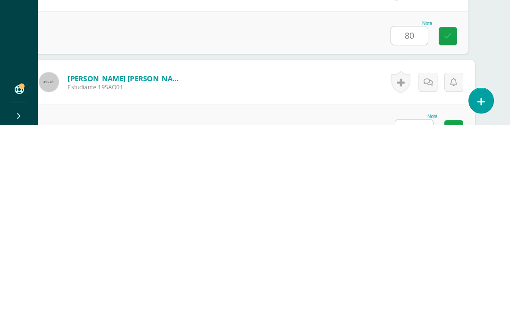
scroll to position [332, 23]
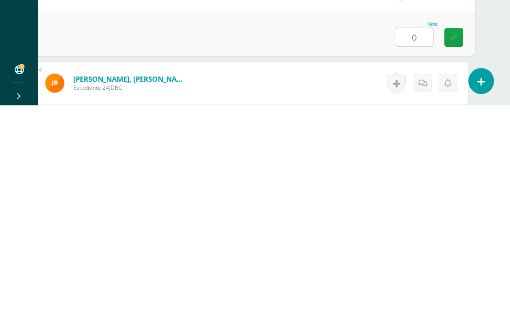
type input "0"
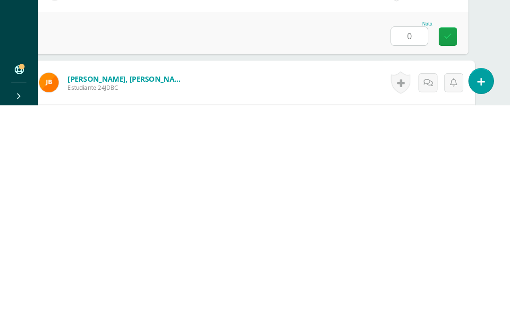
scroll to position [425, 23]
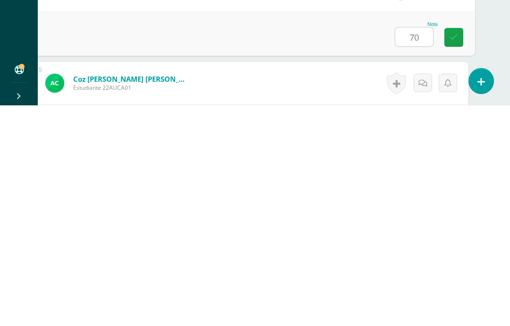
type input "70"
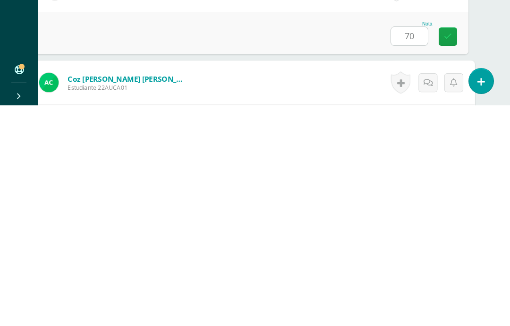
scroll to position [517, 23]
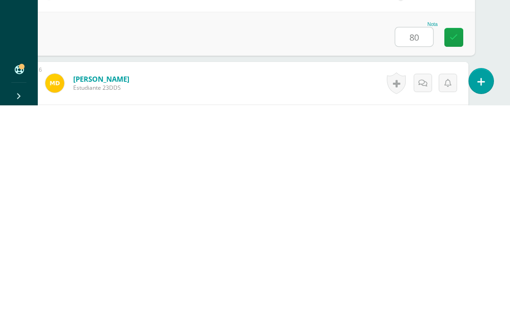
type input "80"
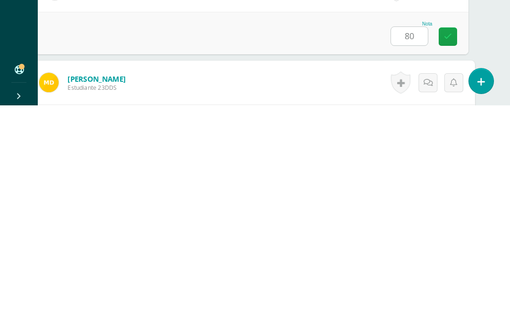
scroll to position [610, 23]
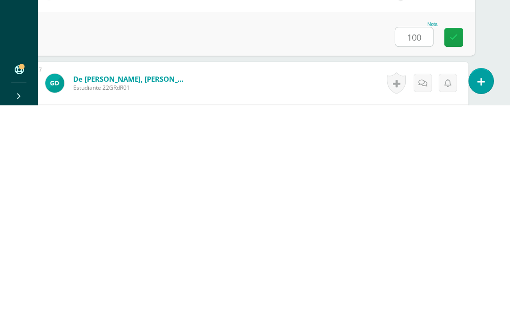
type input "100"
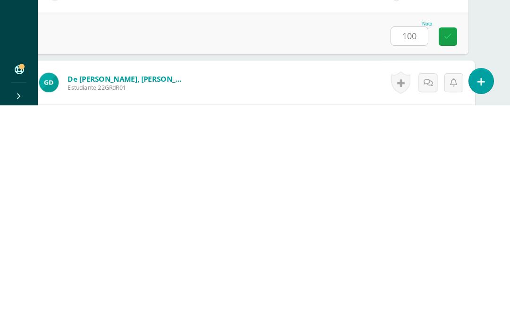
scroll to position [703, 23]
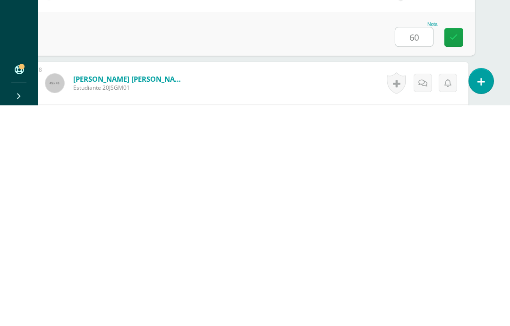
type input "60"
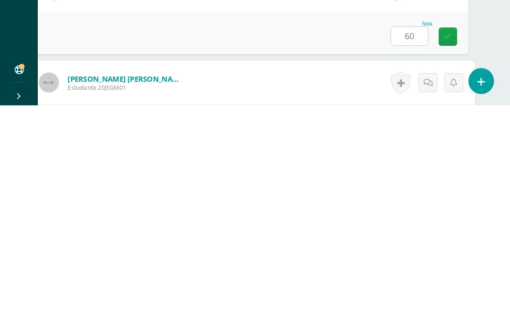
scroll to position [795, 23]
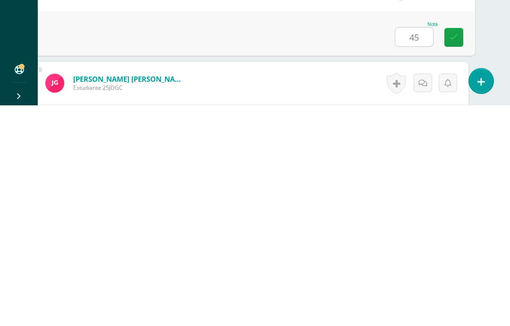
type input "45"
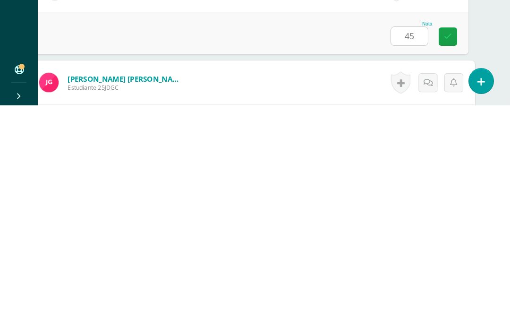
scroll to position [888, 23]
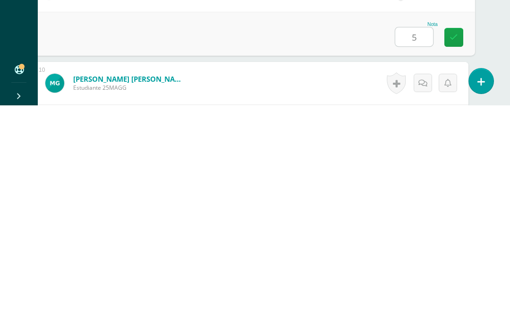
type input "5"
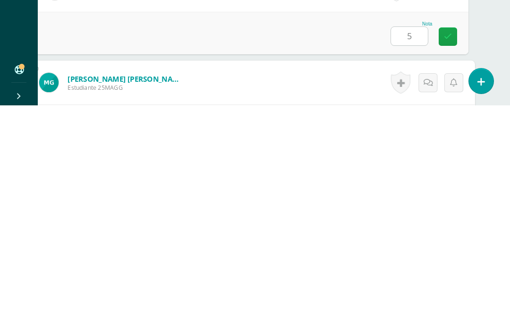
scroll to position [980, 23]
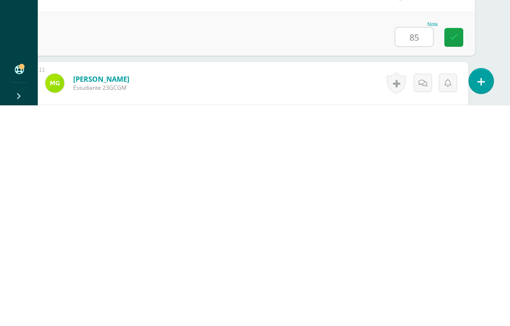
type input "85"
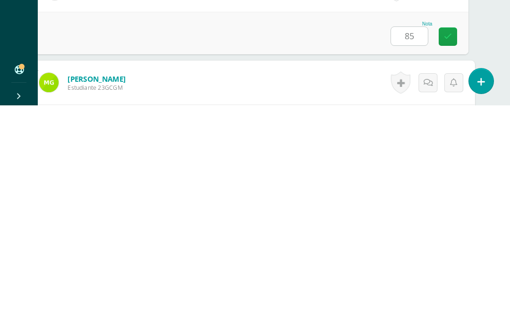
scroll to position [1073, 23]
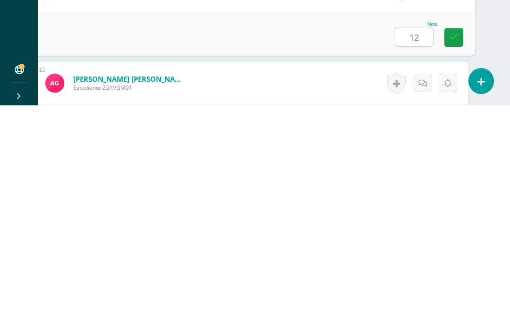
type input "12"
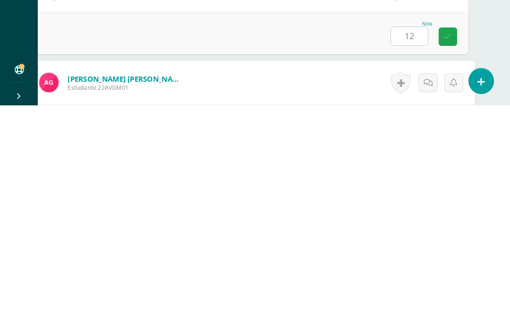
scroll to position [1165, 23]
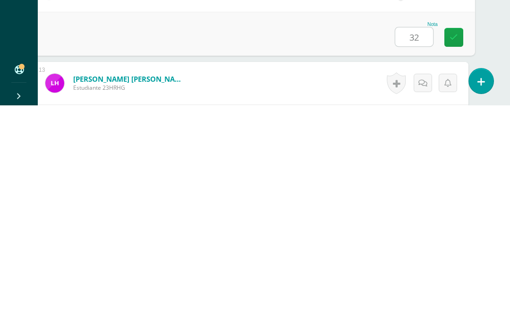
type input "32"
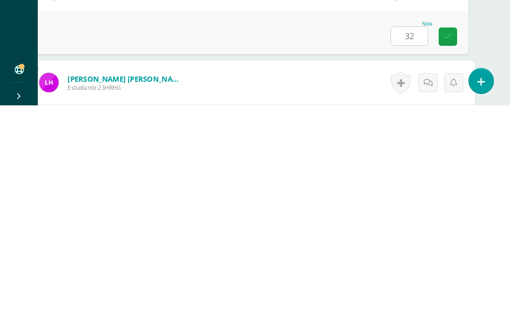
scroll to position [1258, 23]
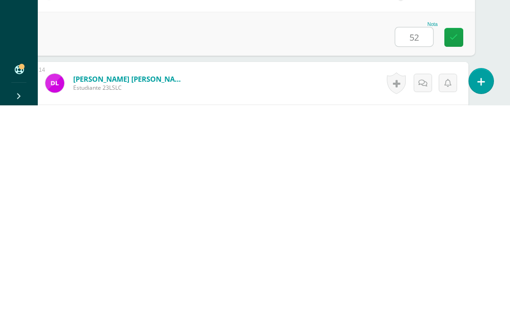
type input "52"
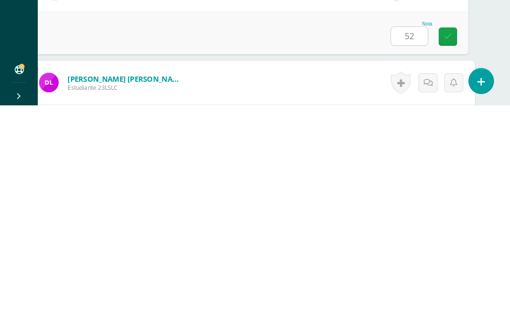
scroll to position [1350, 23]
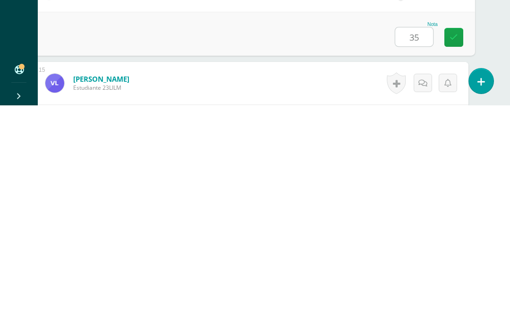
type input "35"
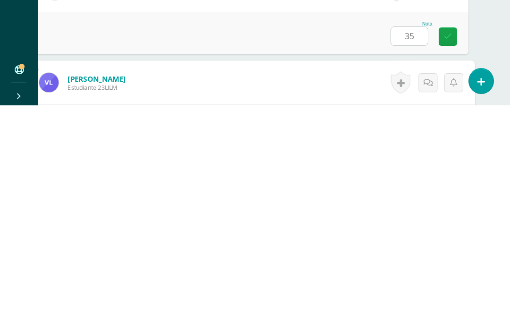
scroll to position [1443, 23]
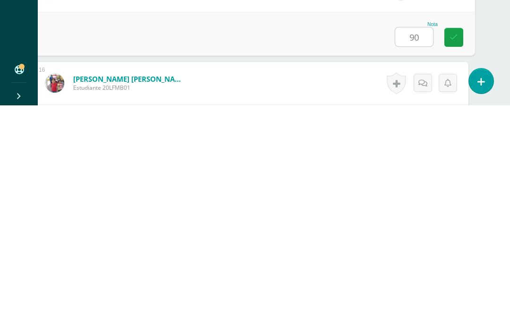
type input "90"
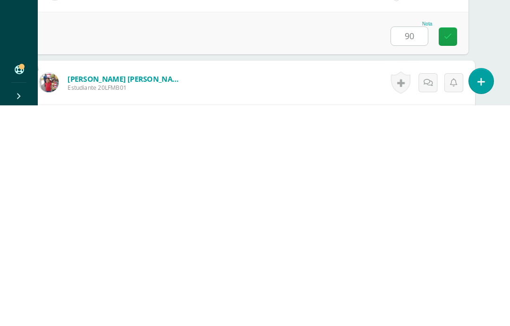
scroll to position [1535, 23]
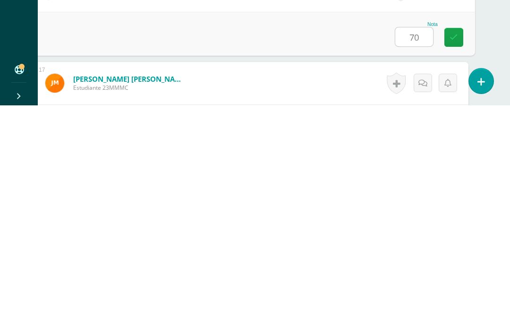
type input "70"
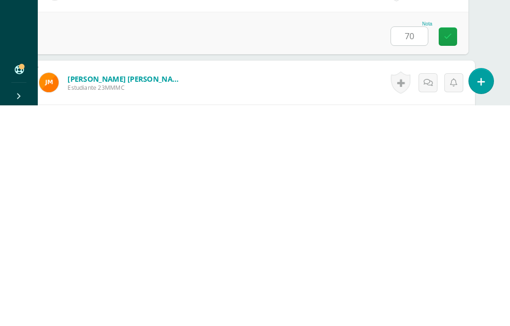
scroll to position [1628, 23]
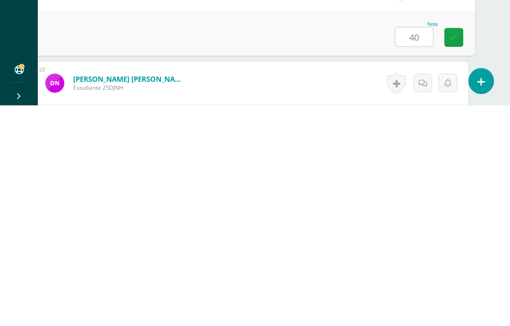
type input "40"
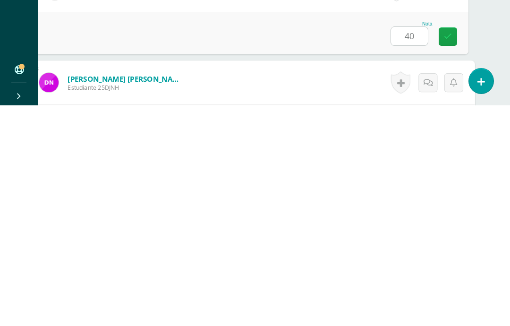
scroll to position [1720, 23]
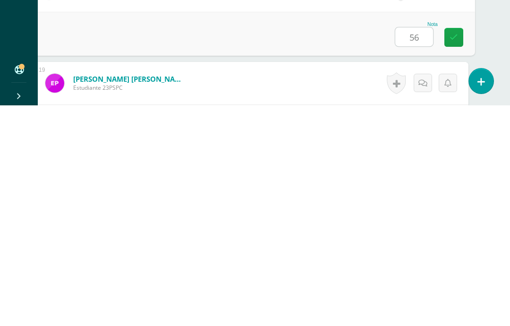
type input "56"
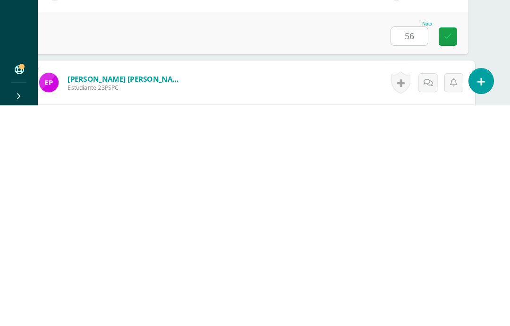
scroll to position [1813, 23]
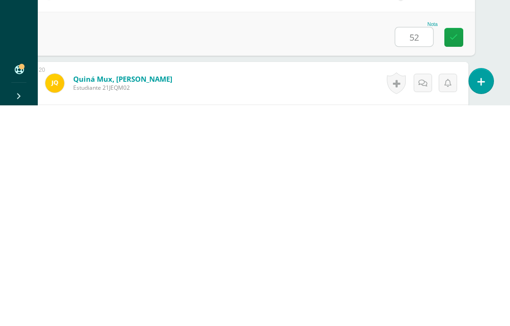
type input "52"
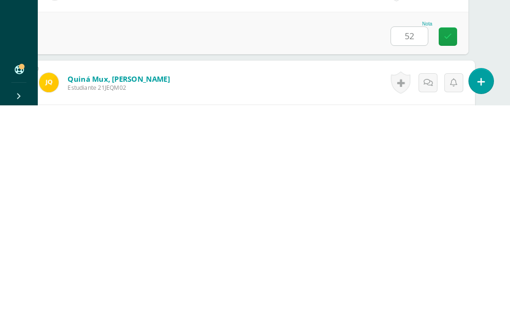
scroll to position [1905, 23]
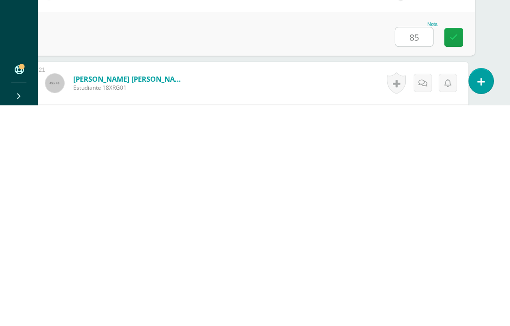
type input "85"
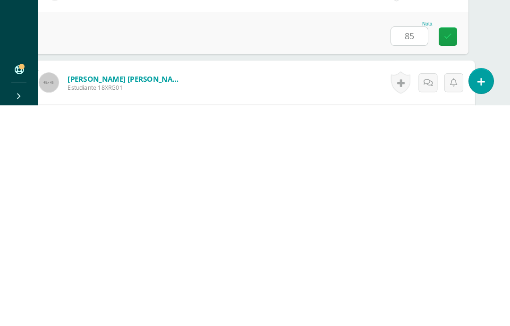
scroll to position [1998, 23]
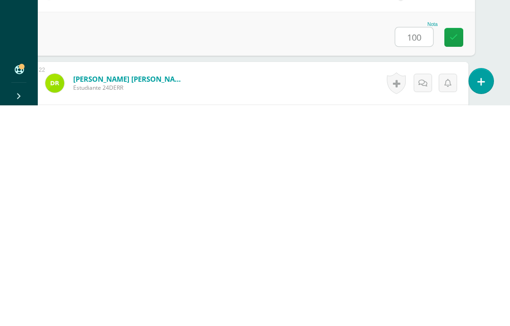
type input "100"
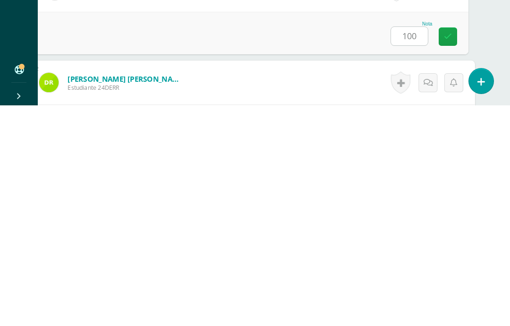
scroll to position [2091, 23]
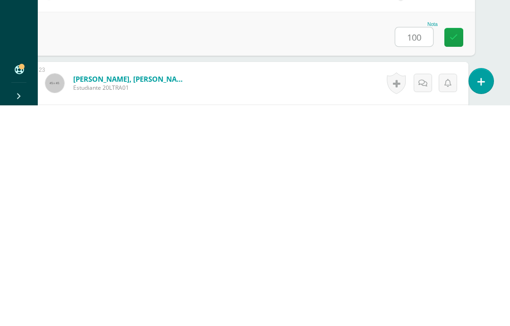
type input "100"
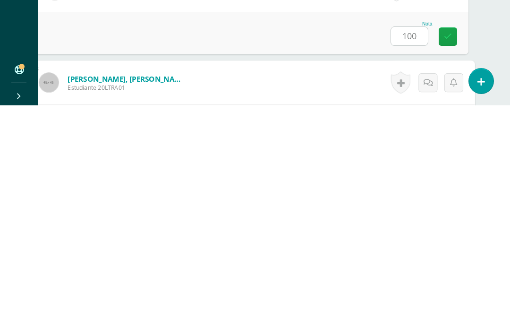
scroll to position [2183, 23]
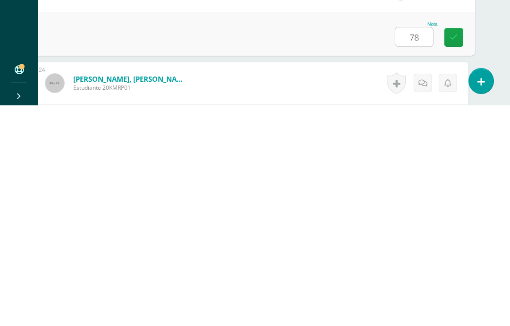
type input "7"
type input "80"
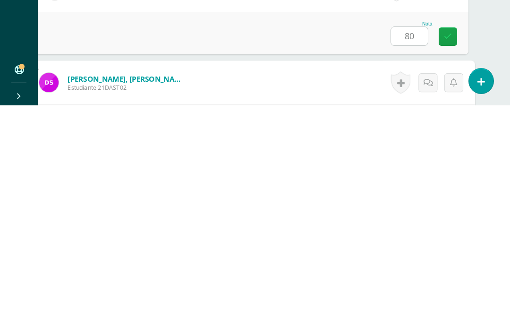
scroll to position [2368, 23]
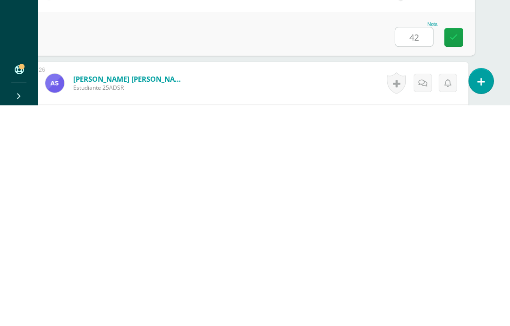
type input "42"
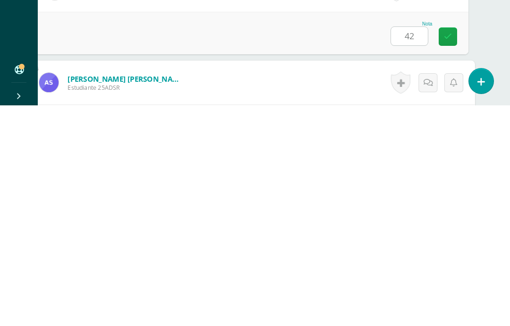
scroll to position [2461, 23]
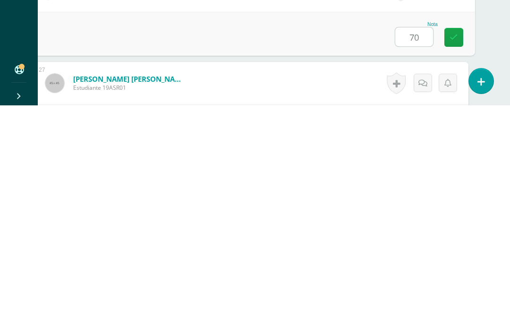
type input "7"
type input "0"
type input "70"
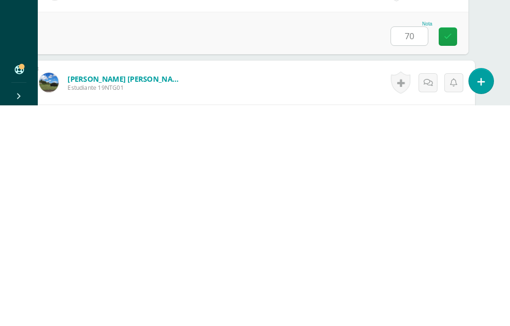
scroll to position [2646, 23]
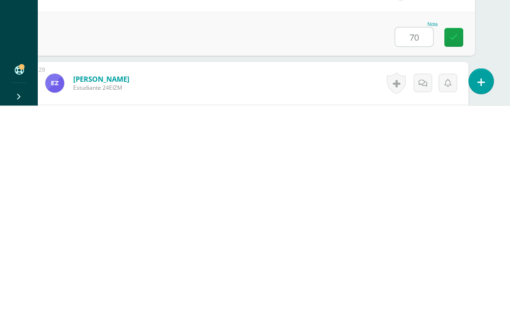
type input "70"
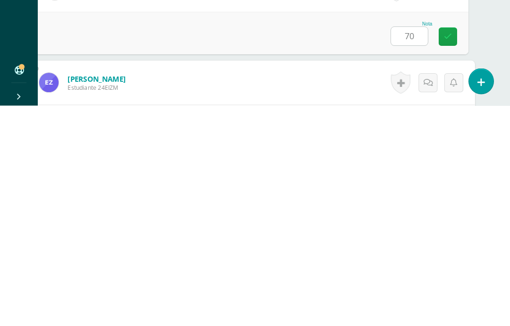
scroll to position [2738, 23]
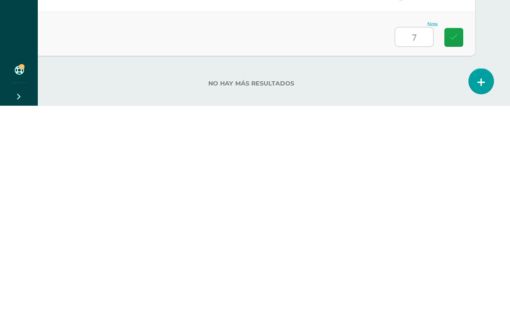
type input "76"
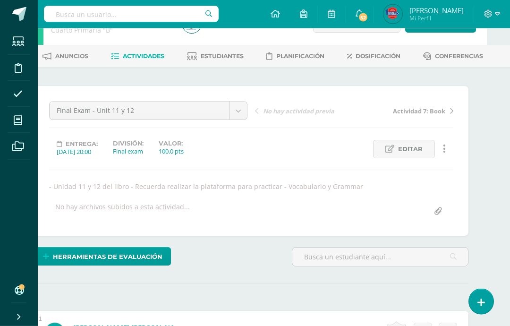
scroll to position [28, 23]
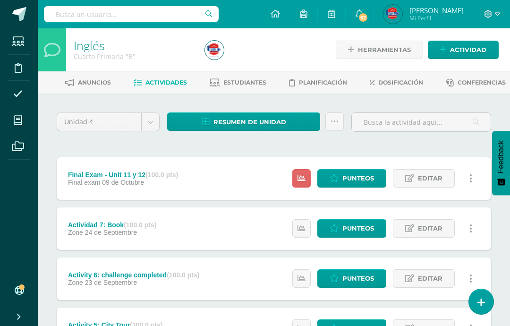
click at [305, 182] on icon at bounding box center [301, 178] width 8 height 8
click at [336, 187] on link "Punteos" at bounding box center [351, 178] width 69 height 18
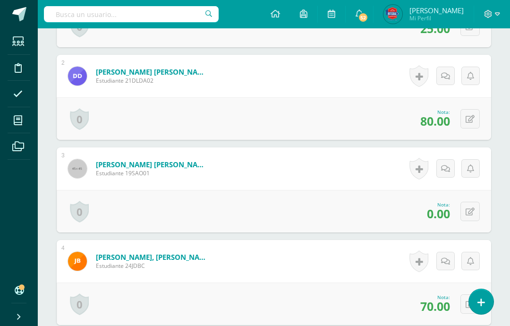
scroll to position [375, 0]
click at [462, 220] on button at bounding box center [469, 210] width 19 height 19
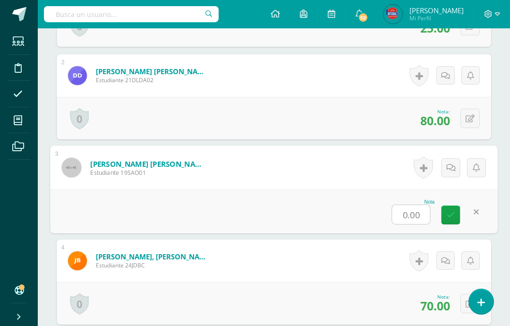
click at [406, 224] on input "0.00" at bounding box center [411, 214] width 38 height 19
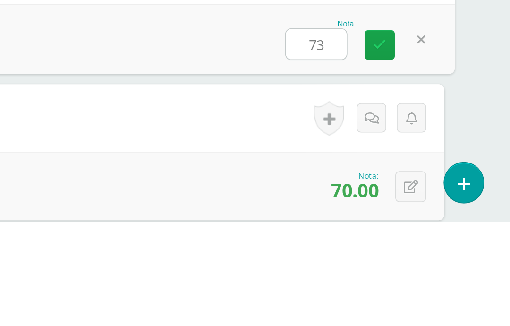
type input "73"
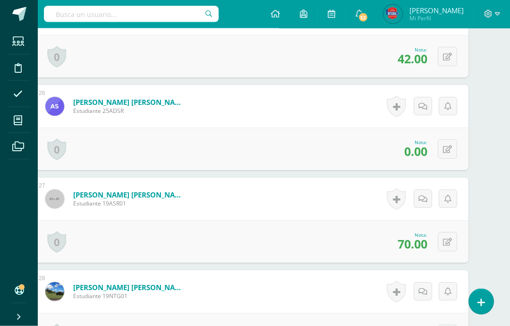
scroll to position [2606, 23]
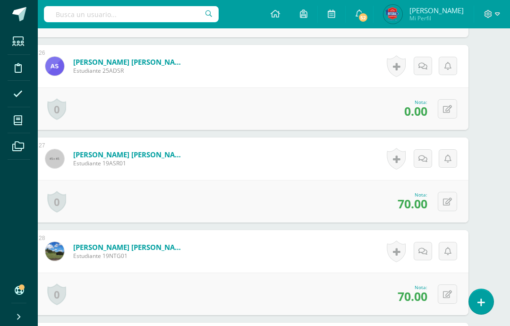
click at [450, 113] on icon at bounding box center [447, 109] width 9 height 8
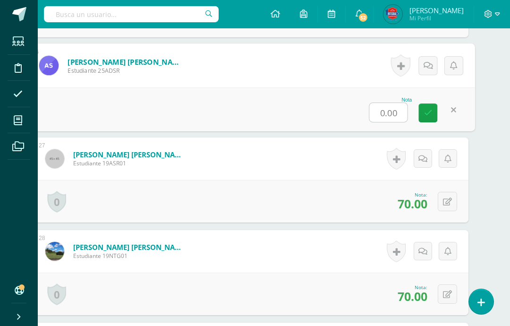
click at [393, 122] on input "0.00" at bounding box center [389, 112] width 38 height 19
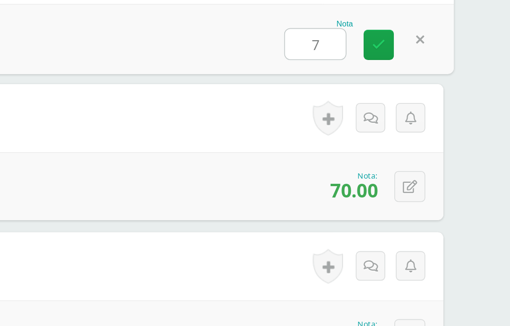
type input "77"
click at [419, 103] on link at bounding box center [428, 112] width 19 height 19
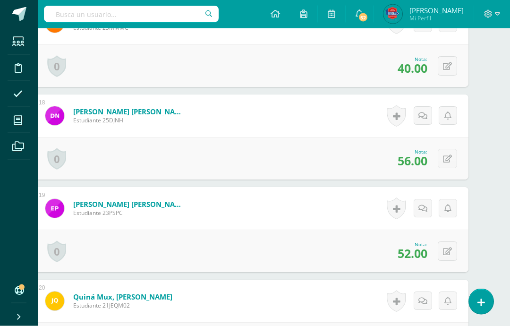
scroll to position [1781, 23]
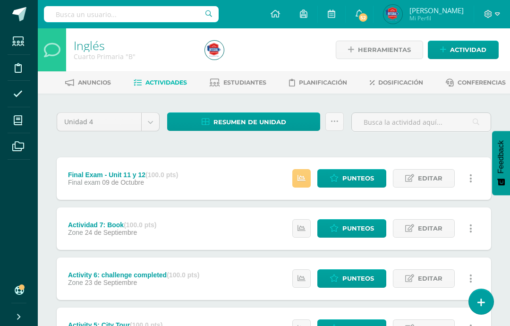
click at [311, 186] on link at bounding box center [301, 178] width 18 height 18
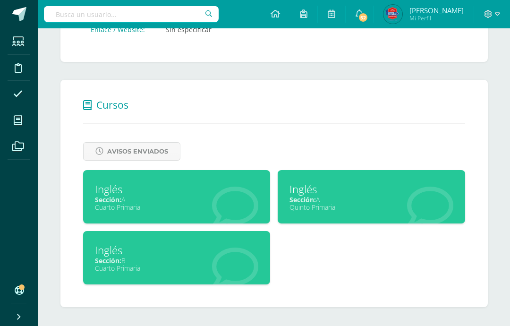
click at [234, 186] on div "Inglés" at bounding box center [177, 189] width 164 height 15
click at [248, 260] on div "Sección: B" at bounding box center [177, 260] width 164 height 9
click at [313, 190] on div "Inglés" at bounding box center [371, 189] width 164 height 15
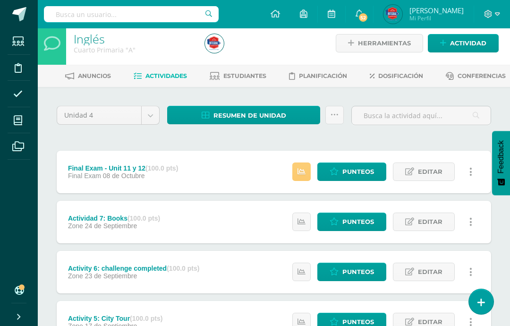
scroll to position [10, 0]
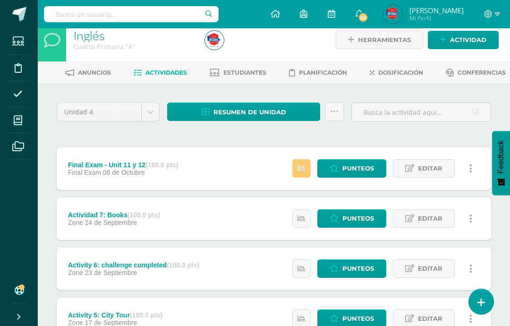
click at [281, 121] on span "Resumen de unidad" at bounding box center [249, 111] width 73 height 17
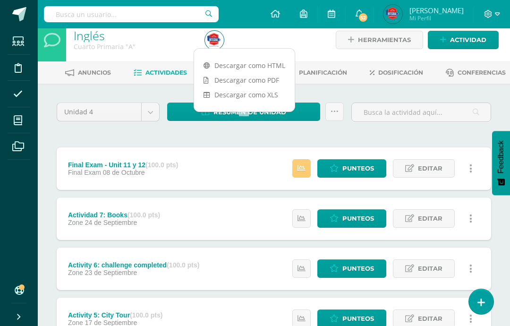
click at [264, 82] on link "Descargar como PDF" at bounding box center [244, 80] width 101 height 15
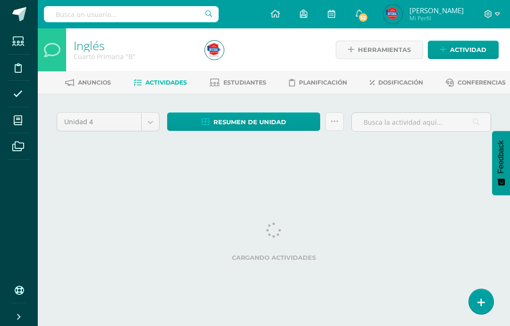
click at [299, 131] on link "Resumen de unidad" at bounding box center [243, 121] width 153 height 18
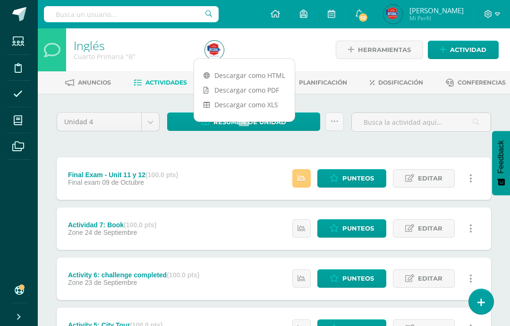
click at [271, 91] on link "Descargar como PDF" at bounding box center [244, 90] width 101 height 15
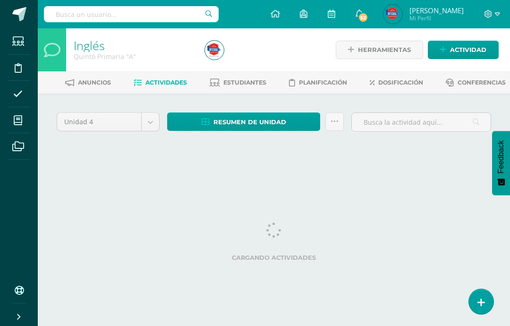
click at [268, 131] on span "Resumen de unidad" at bounding box center [249, 121] width 73 height 17
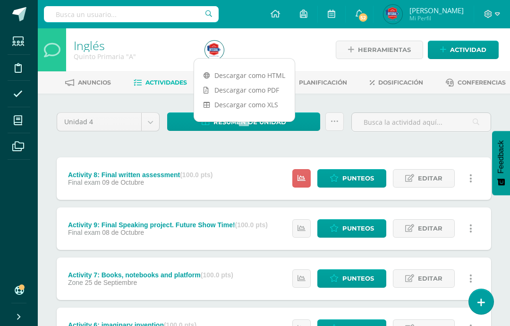
click at [274, 93] on link "Descargar como PDF" at bounding box center [244, 90] width 101 height 15
